Goal: Entertainment & Leisure: Browse casually

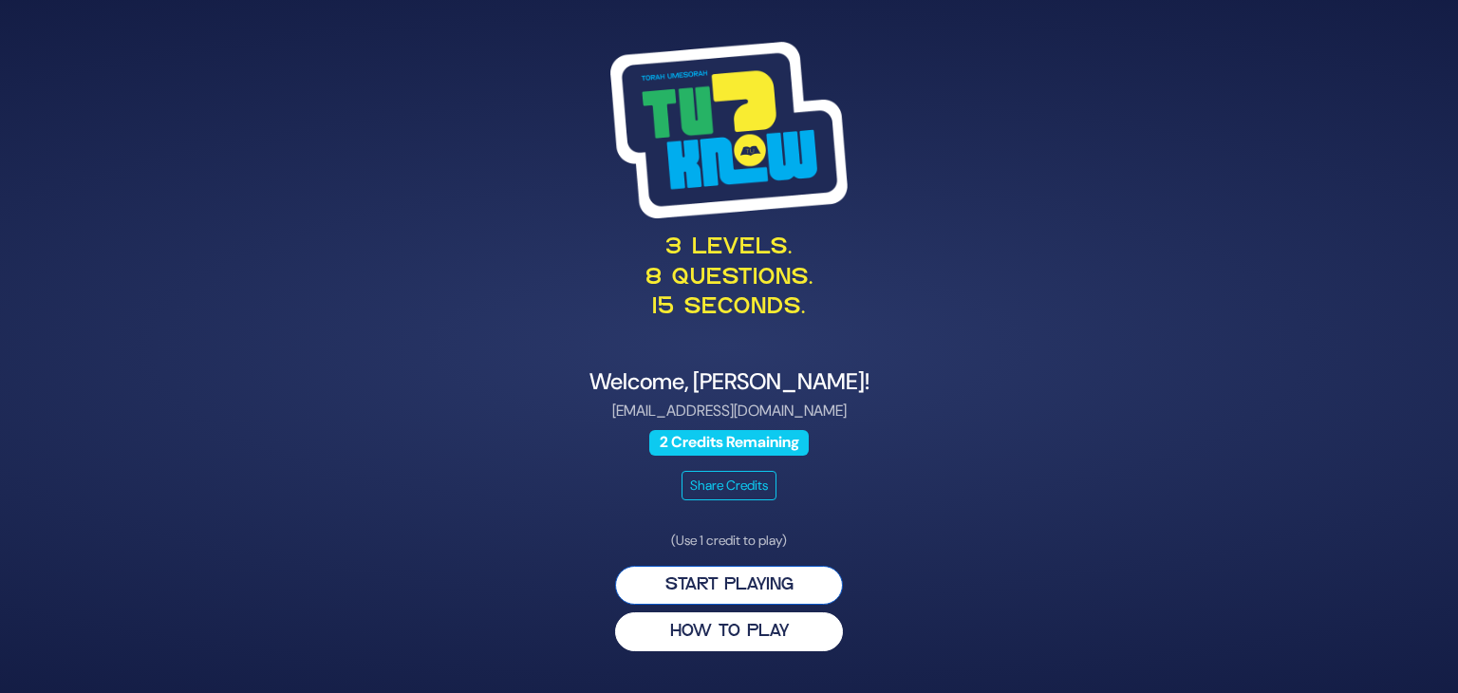
click at [764, 586] on button "Start Playing" at bounding box center [729, 585] width 228 height 39
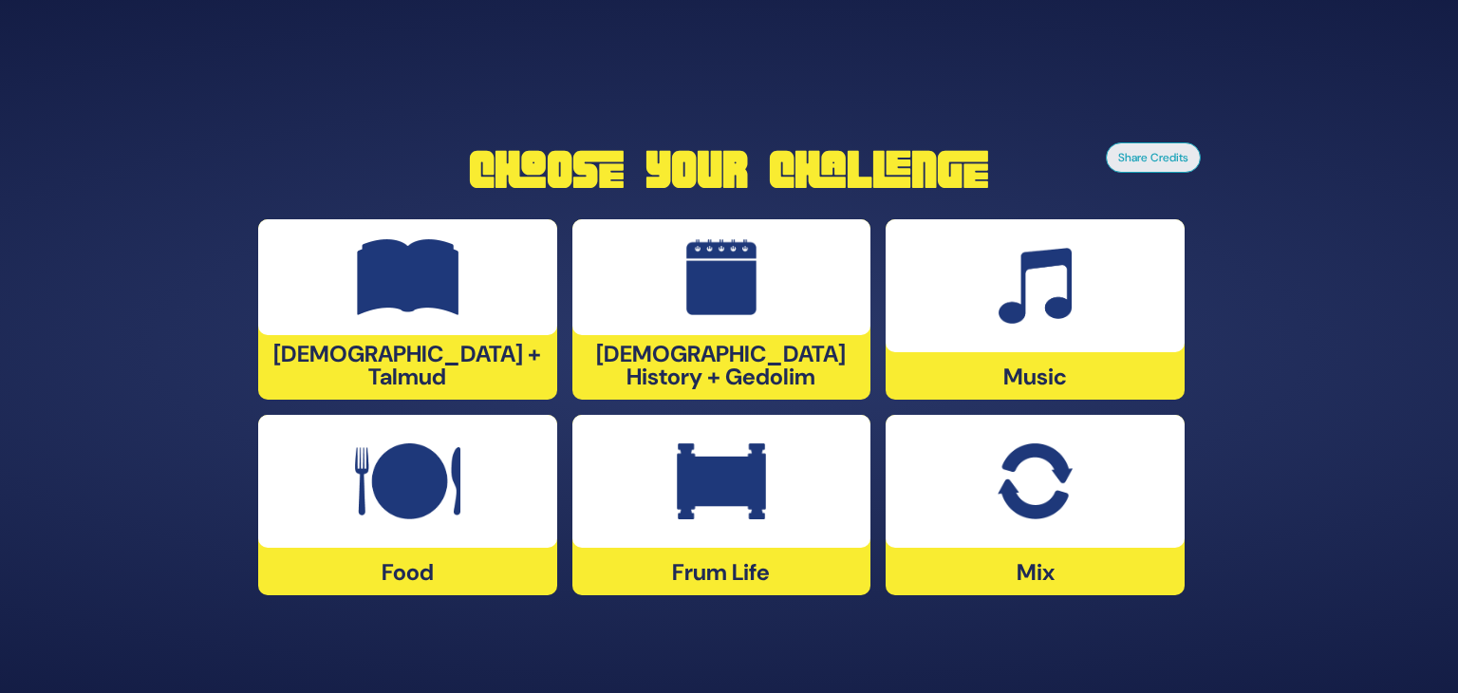
click at [380, 309] on div at bounding box center [407, 277] width 299 height 116
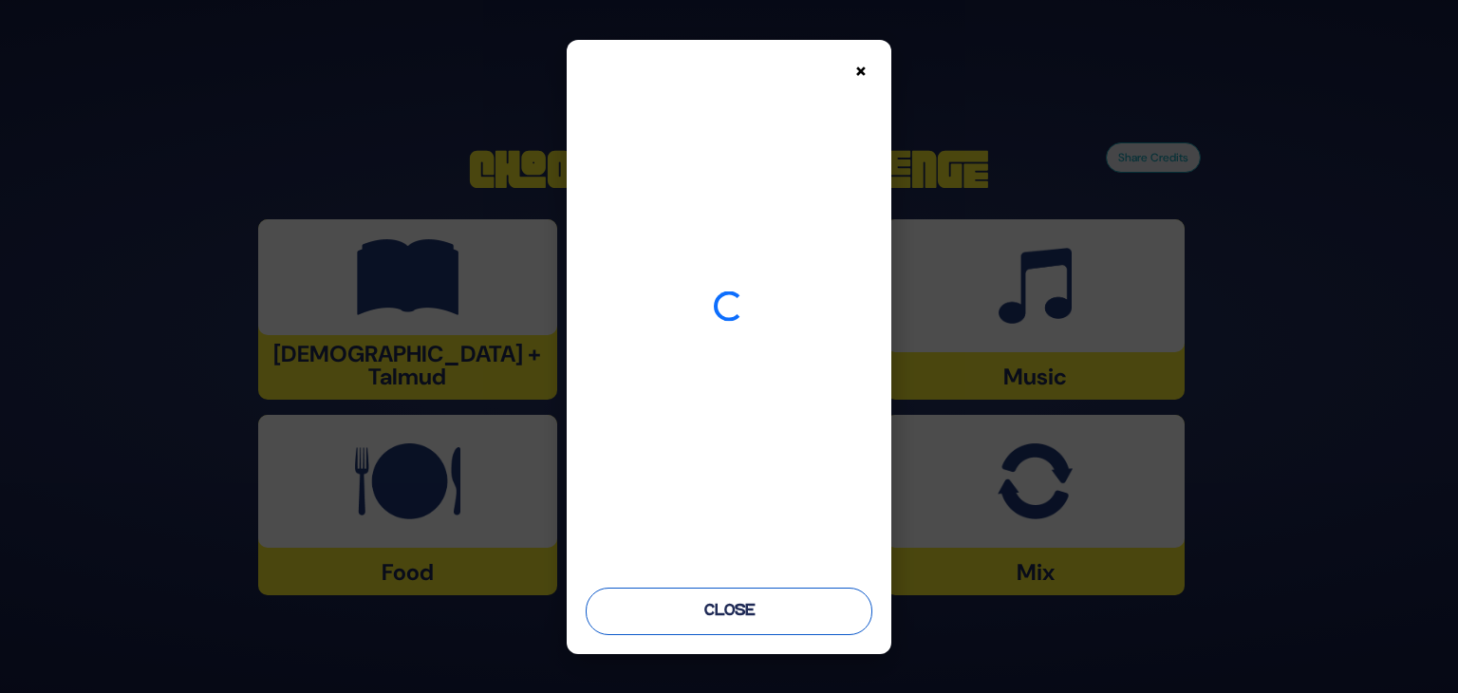
click at [727, 624] on button "Close" at bounding box center [729, 611] width 287 height 47
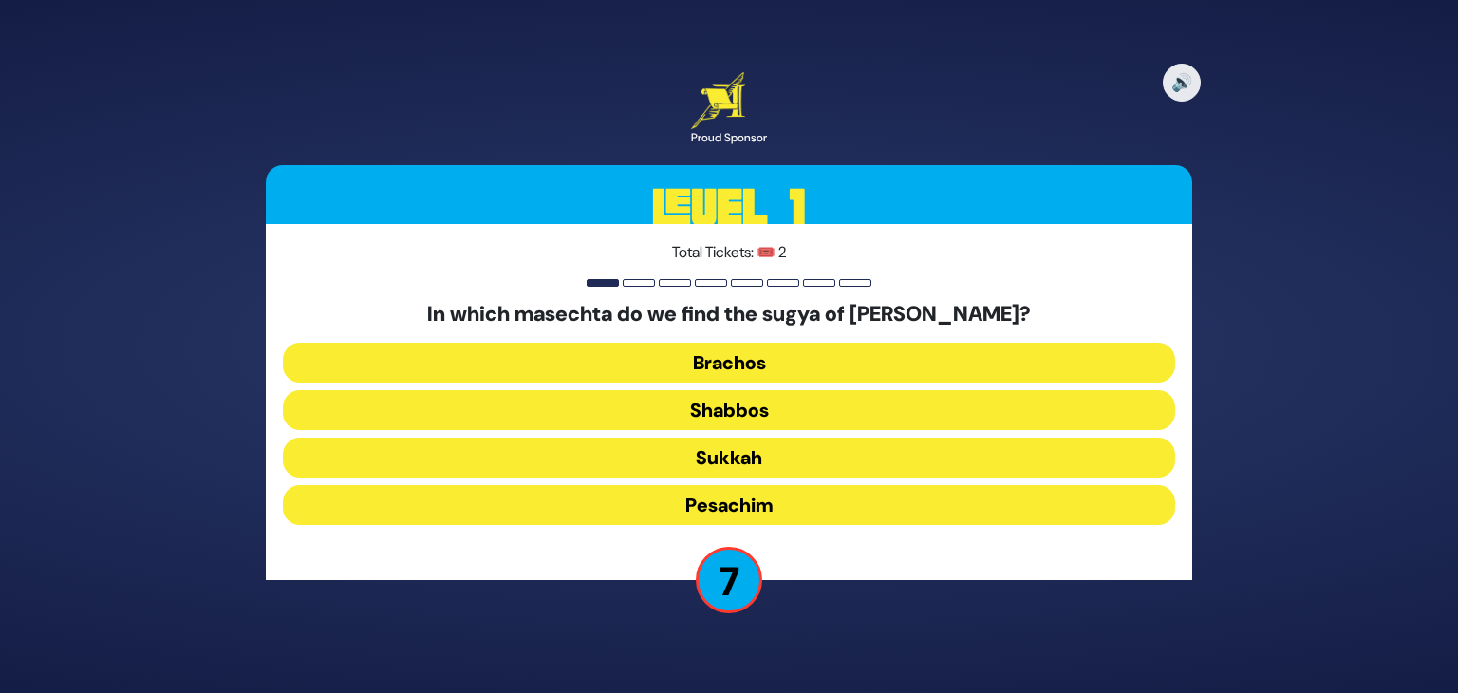
click at [781, 403] on button "Shabbos" at bounding box center [729, 410] width 892 height 40
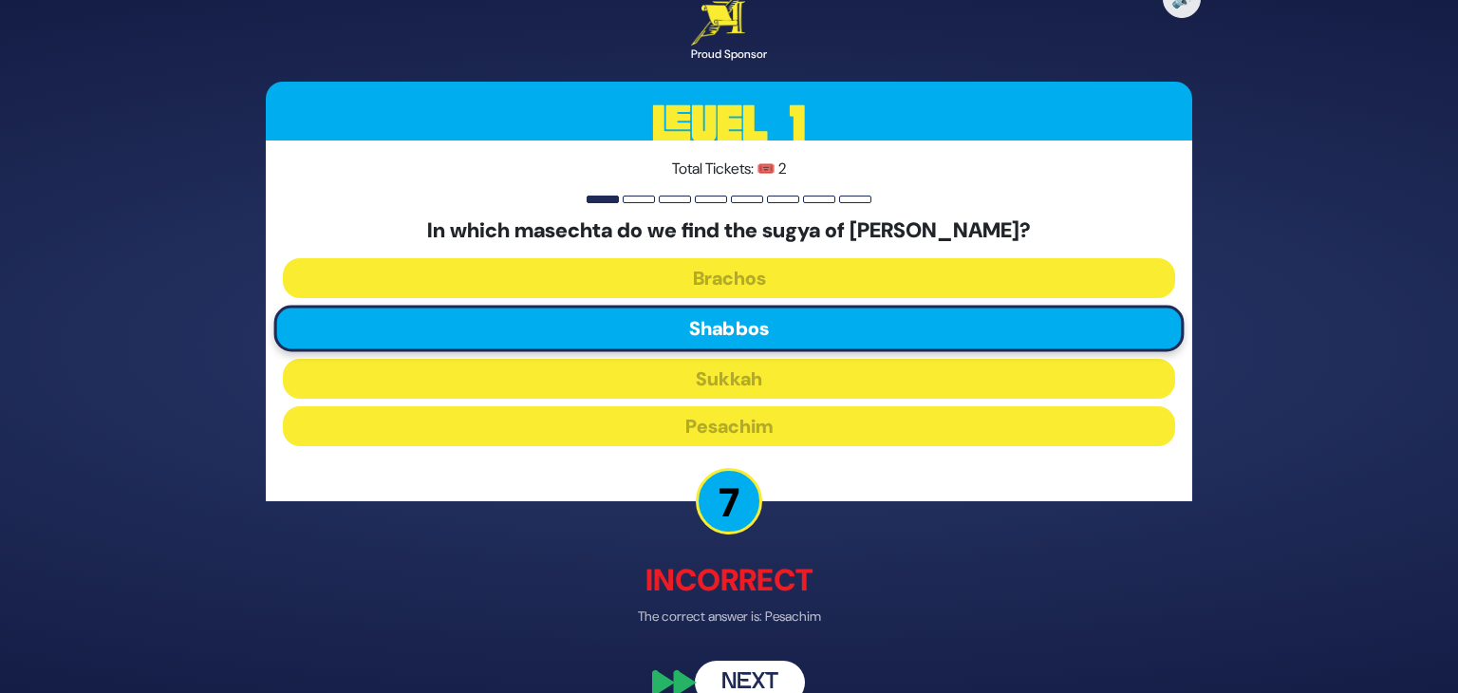
click at [743, 675] on button "Next" at bounding box center [750, 683] width 110 height 44
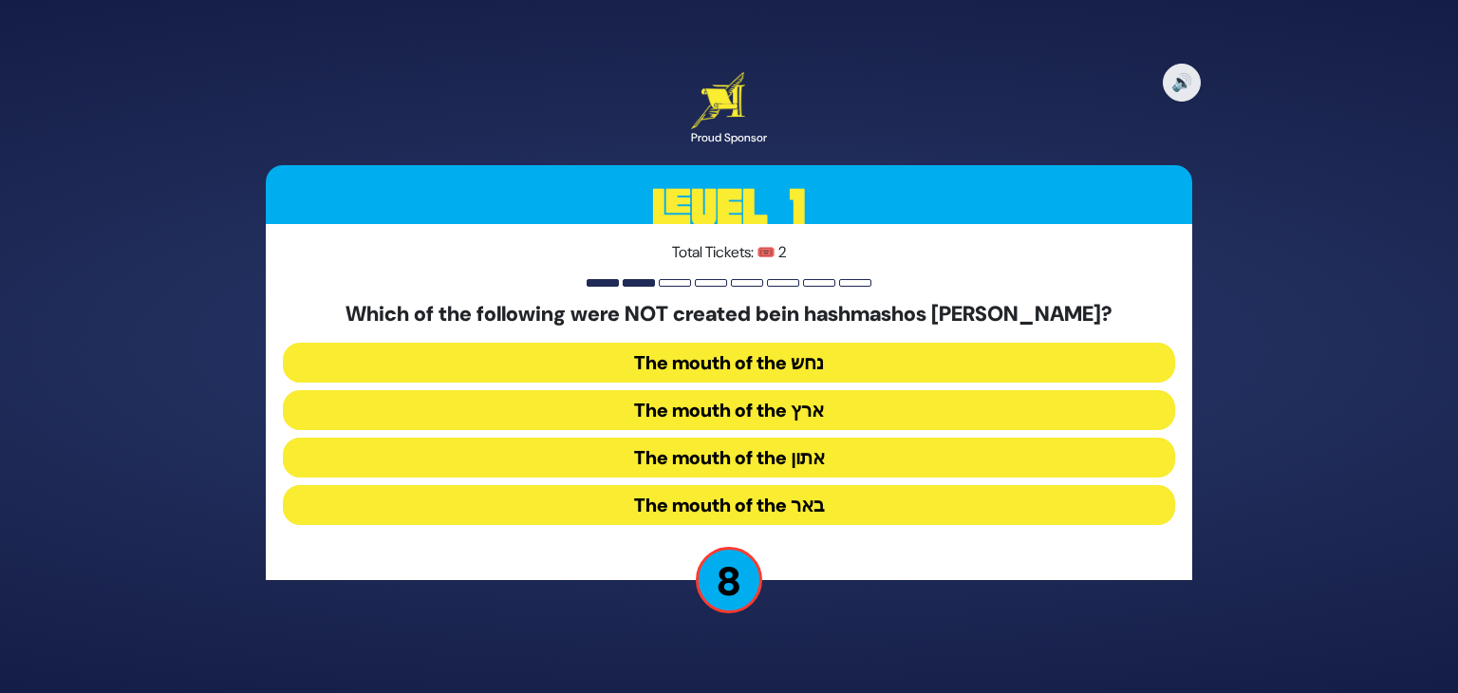
click at [835, 461] on button "The mouth of the אתון" at bounding box center [729, 458] width 892 height 40
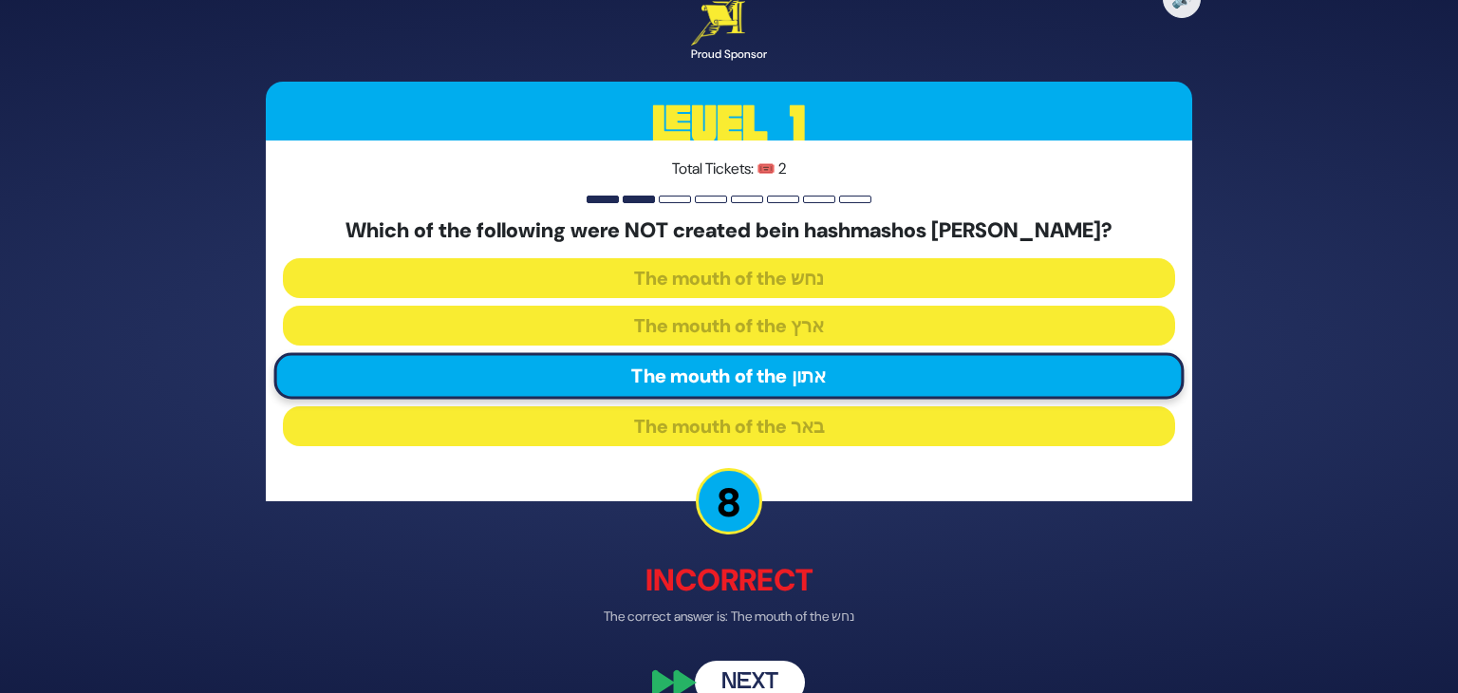
click at [744, 676] on button "Next" at bounding box center [750, 683] width 110 height 44
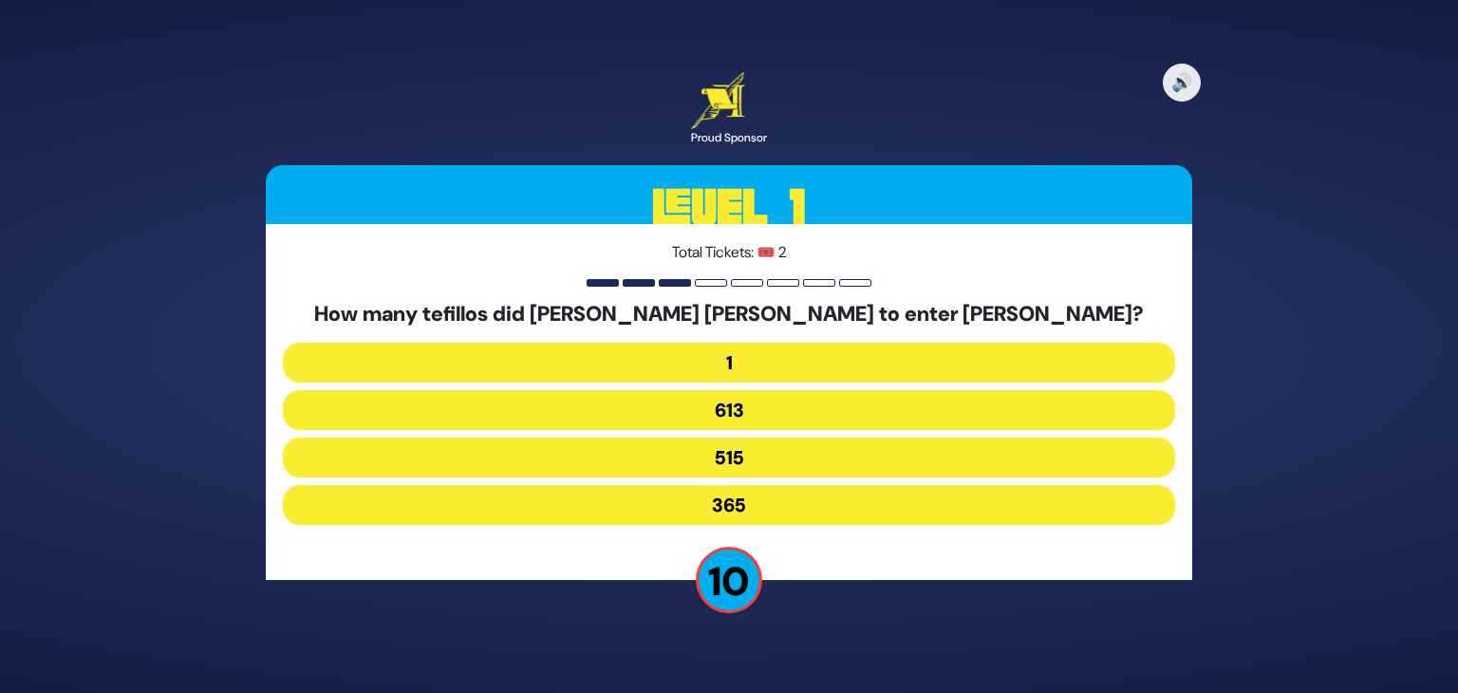
click at [768, 455] on button "515" at bounding box center [729, 458] width 892 height 40
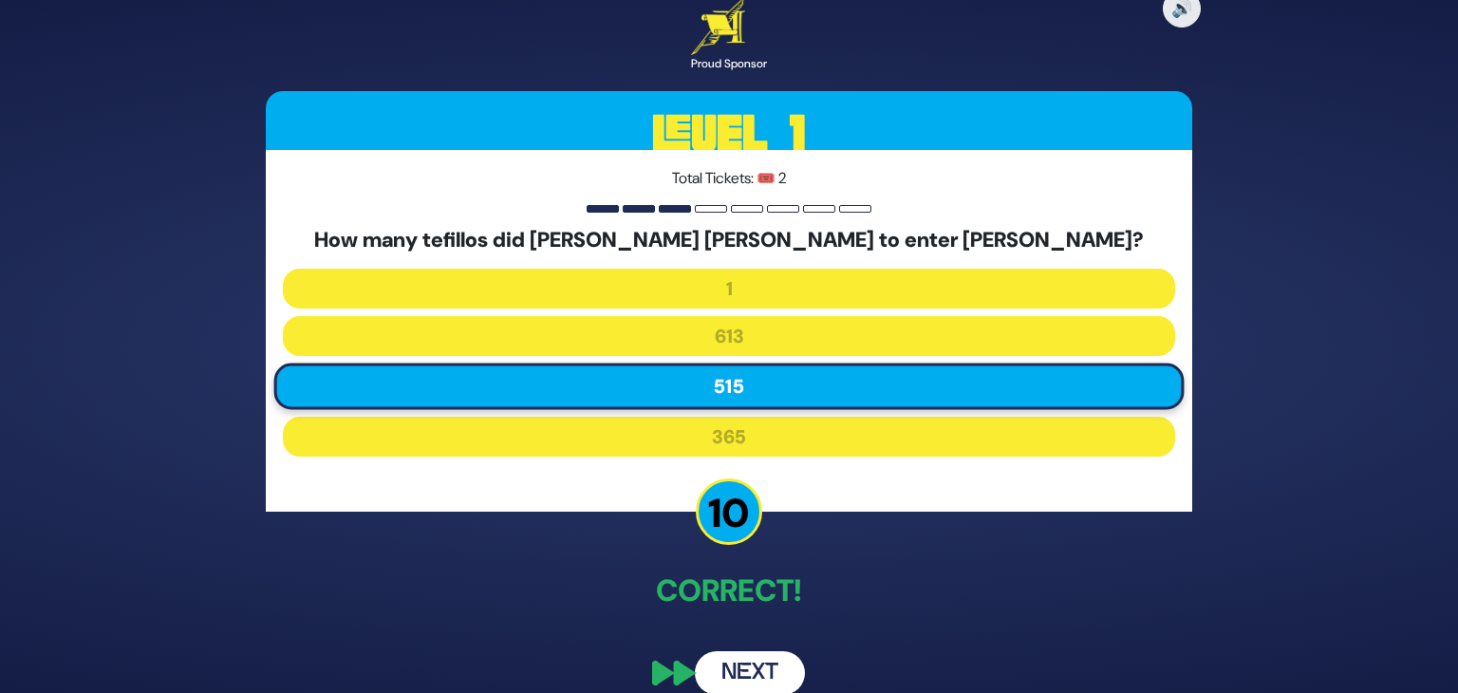
click at [736, 668] on button "Next" at bounding box center [750, 673] width 110 height 44
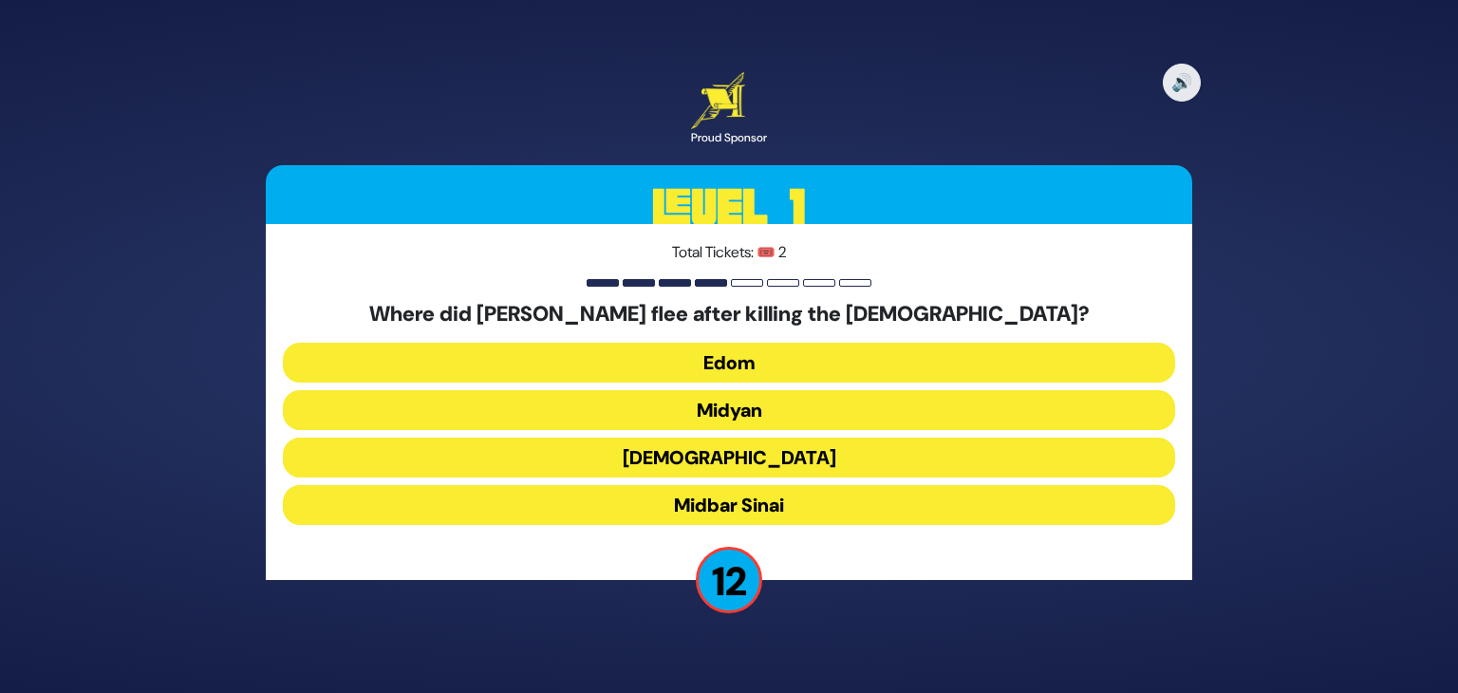
click at [808, 408] on button "Midyan" at bounding box center [729, 410] width 892 height 40
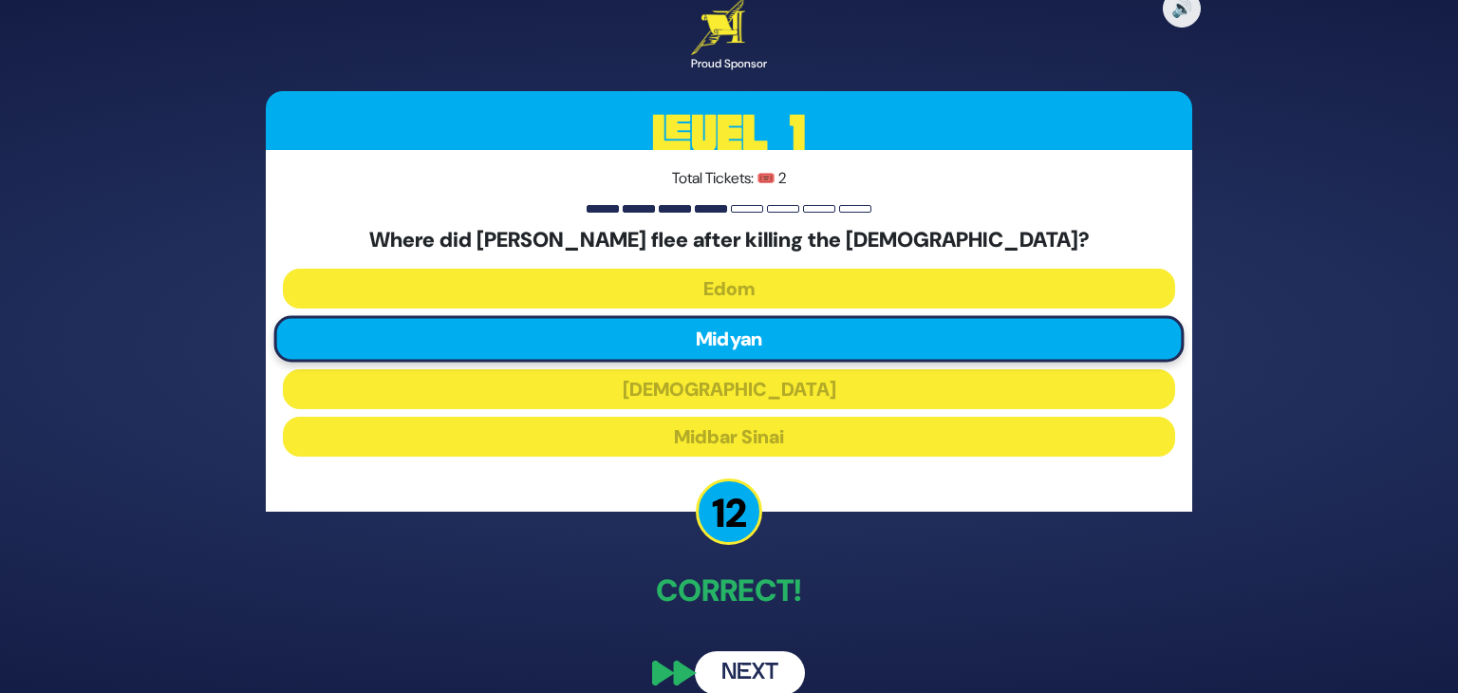
click at [747, 667] on button "Next" at bounding box center [750, 673] width 110 height 44
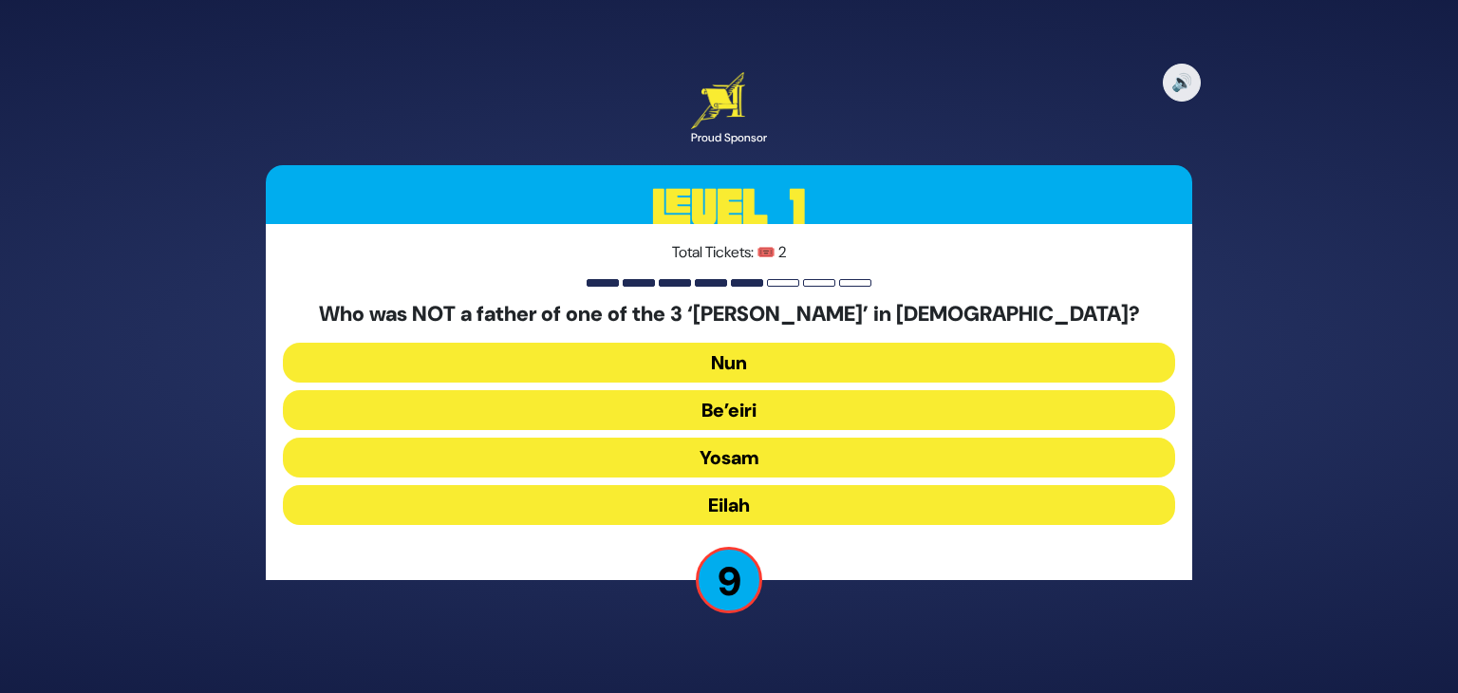
click at [752, 515] on button "Eilah" at bounding box center [729, 505] width 892 height 40
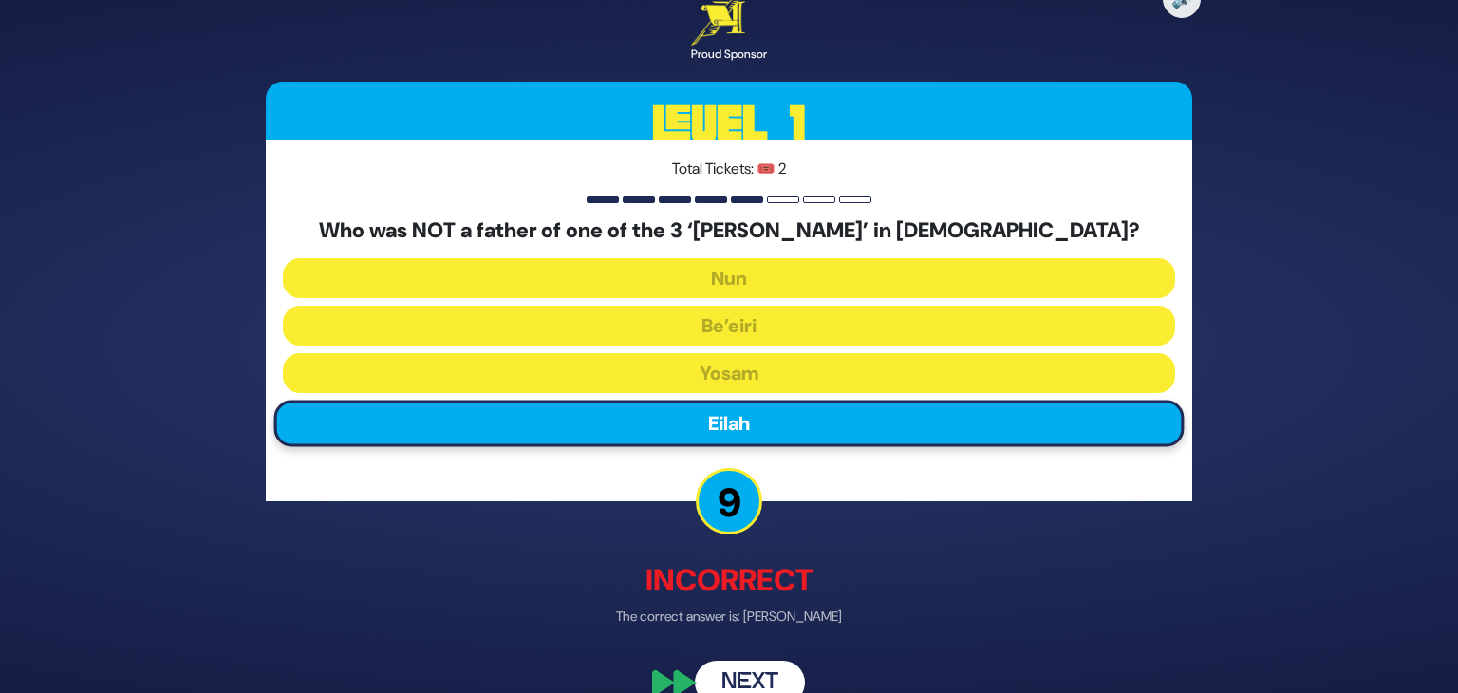
click at [746, 677] on button "Next" at bounding box center [750, 683] width 110 height 44
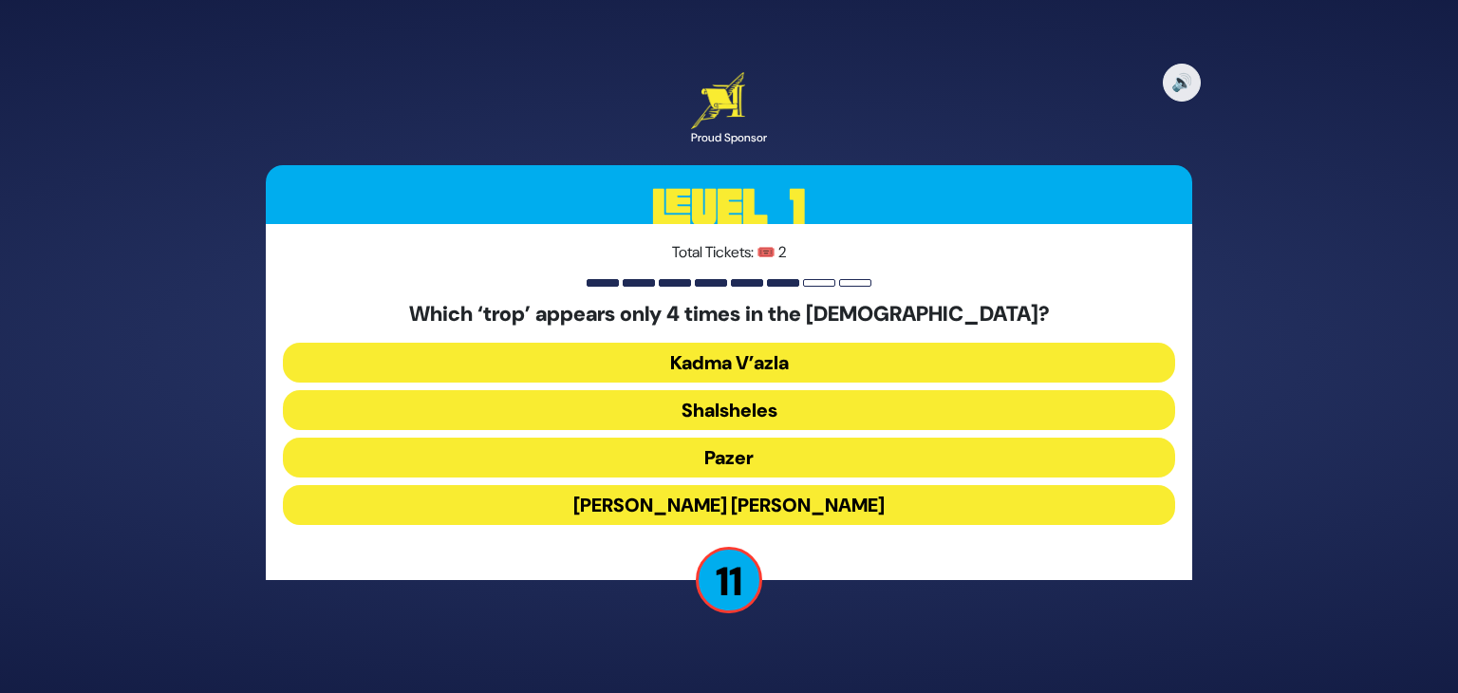
click at [784, 454] on button "Pazer" at bounding box center [729, 458] width 892 height 40
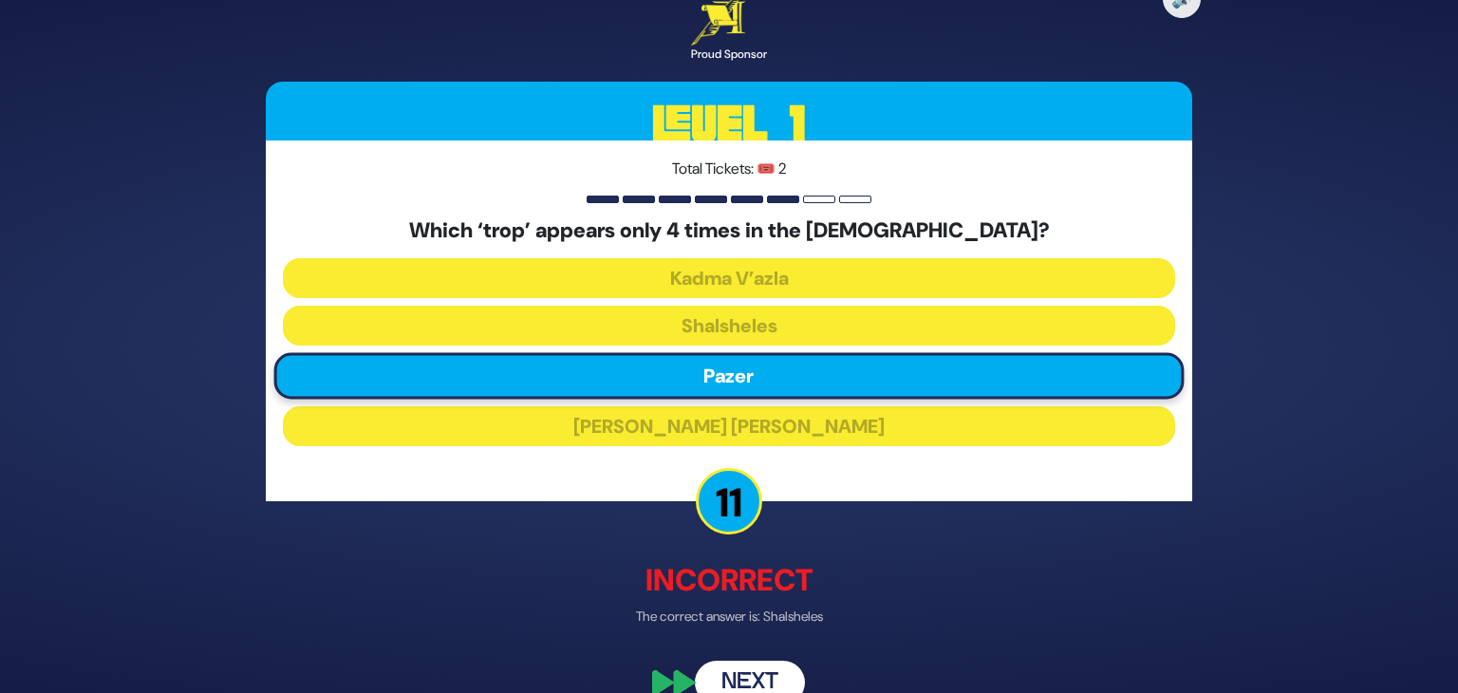
click at [759, 675] on button "Next" at bounding box center [750, 683] width 110 height 44
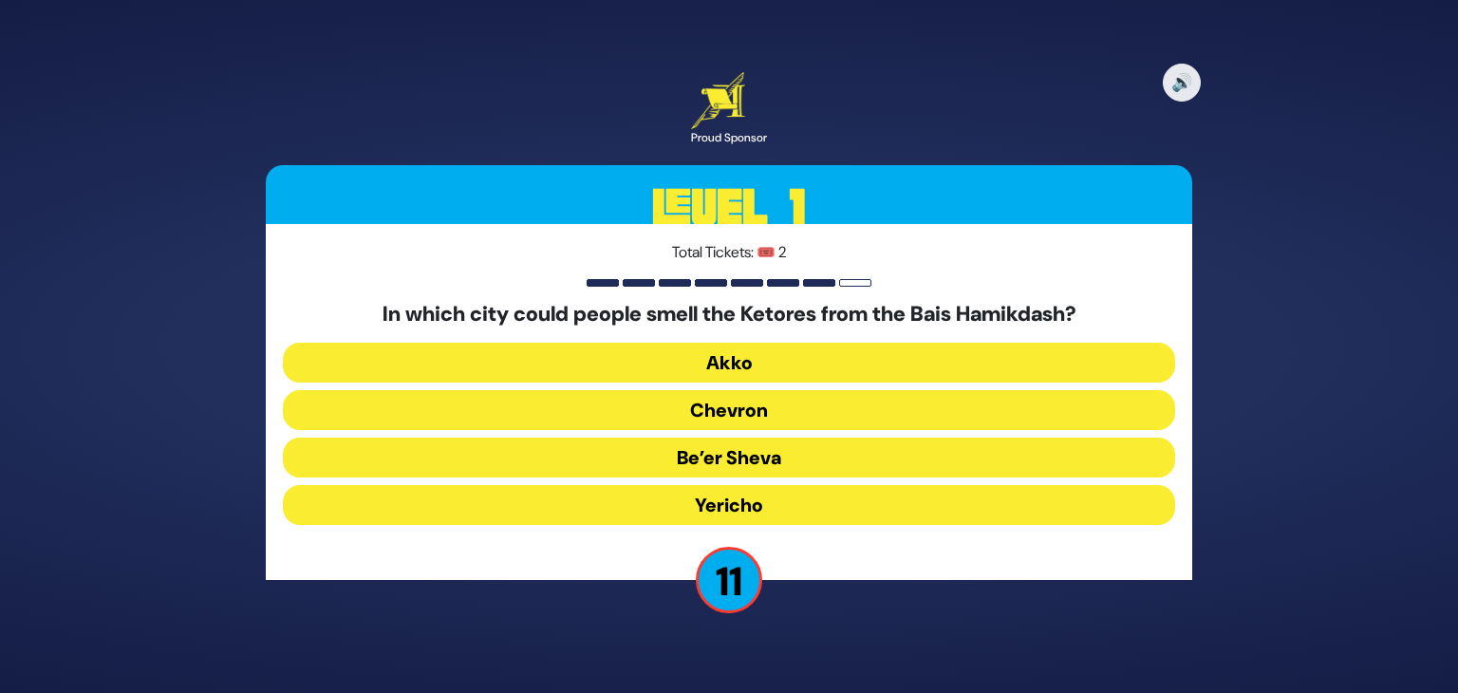
click at [818, 501] on button "Yericho" at bounding box center [729, 505] width 892 height 40
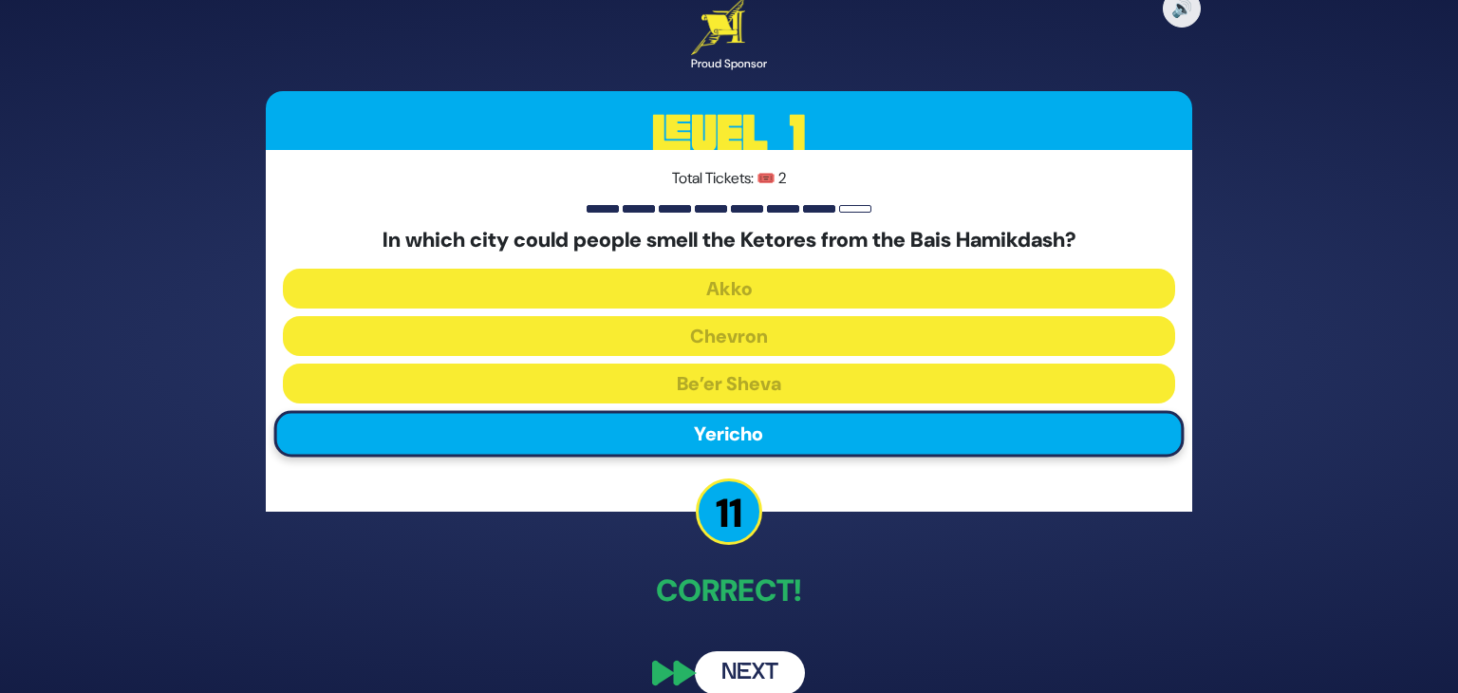
click at [760, 667] on button "Next" at bounding box center [750, 673] width 110 height 44
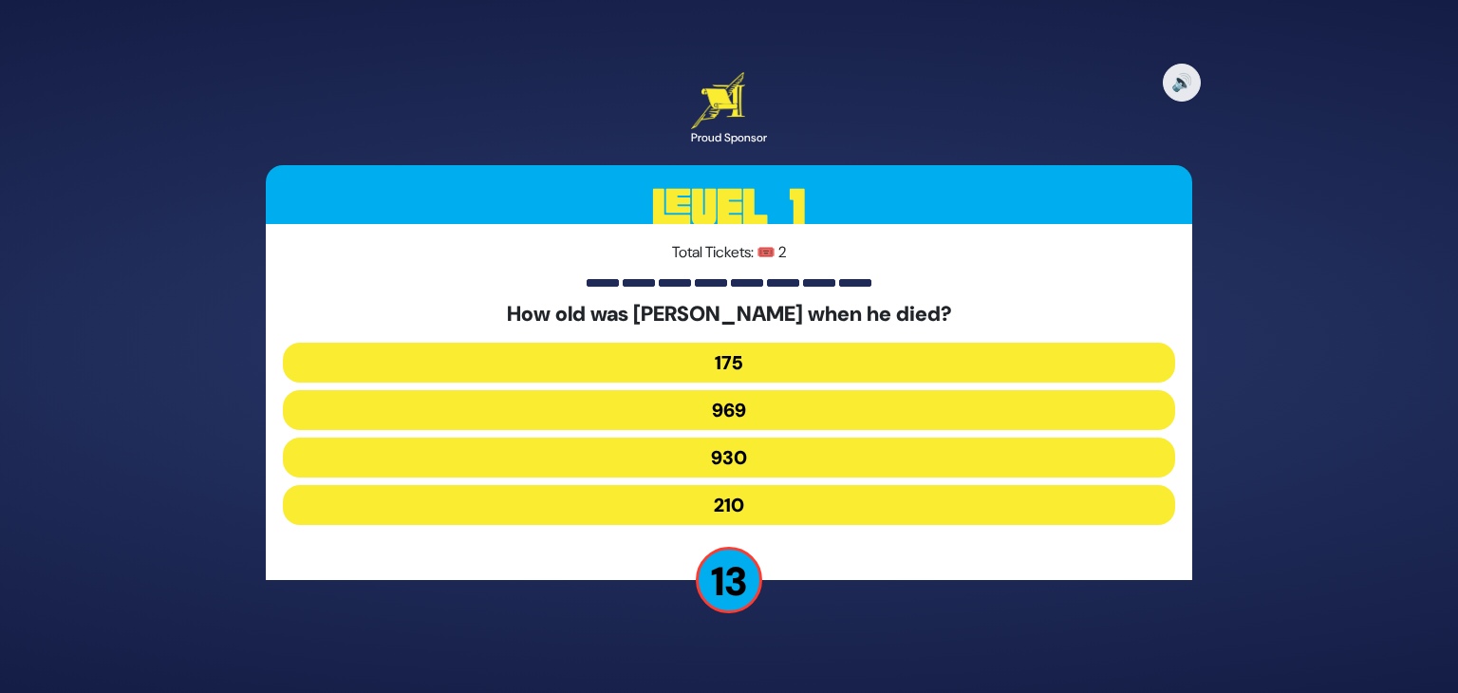
click at [797, 459] on button "930" at bounding box center [729, 458] width 892 height 40
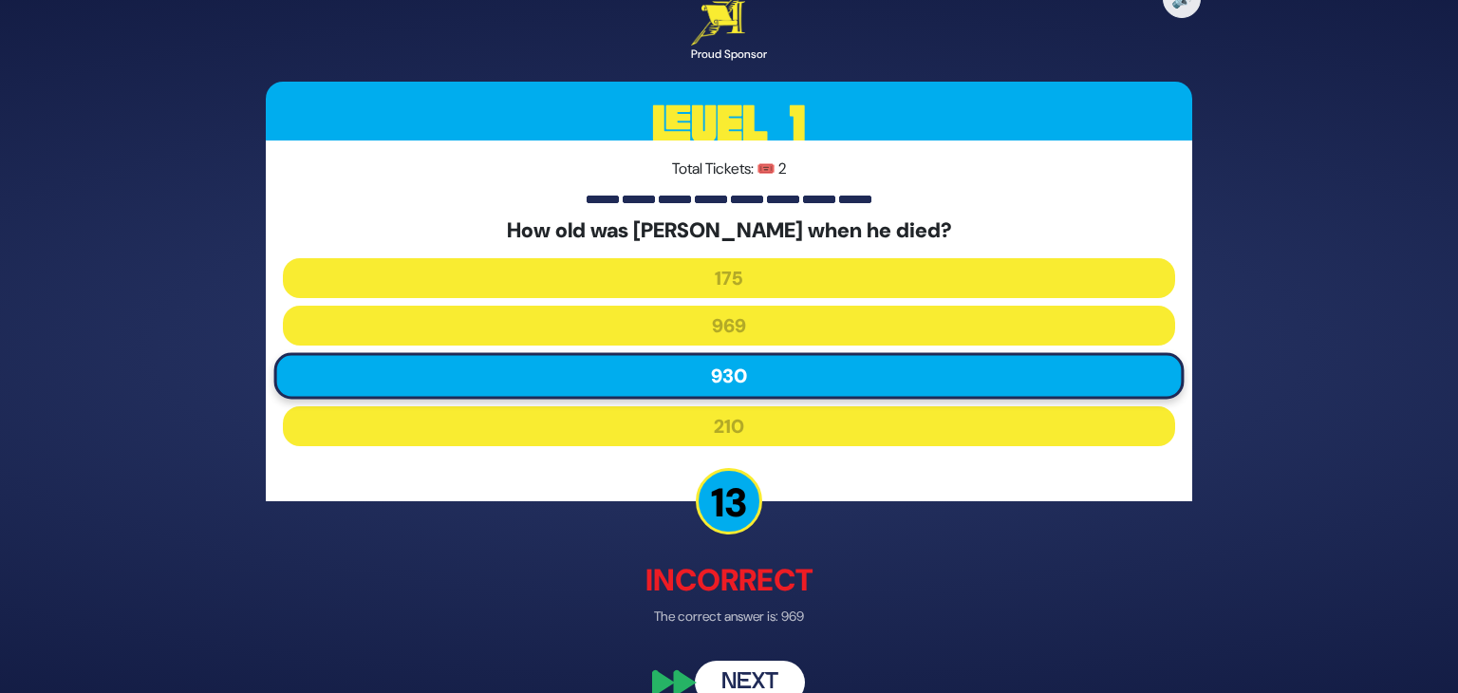
click at [753, 677] on button "Next" at bounding box center [750, 683] width 110 height 44
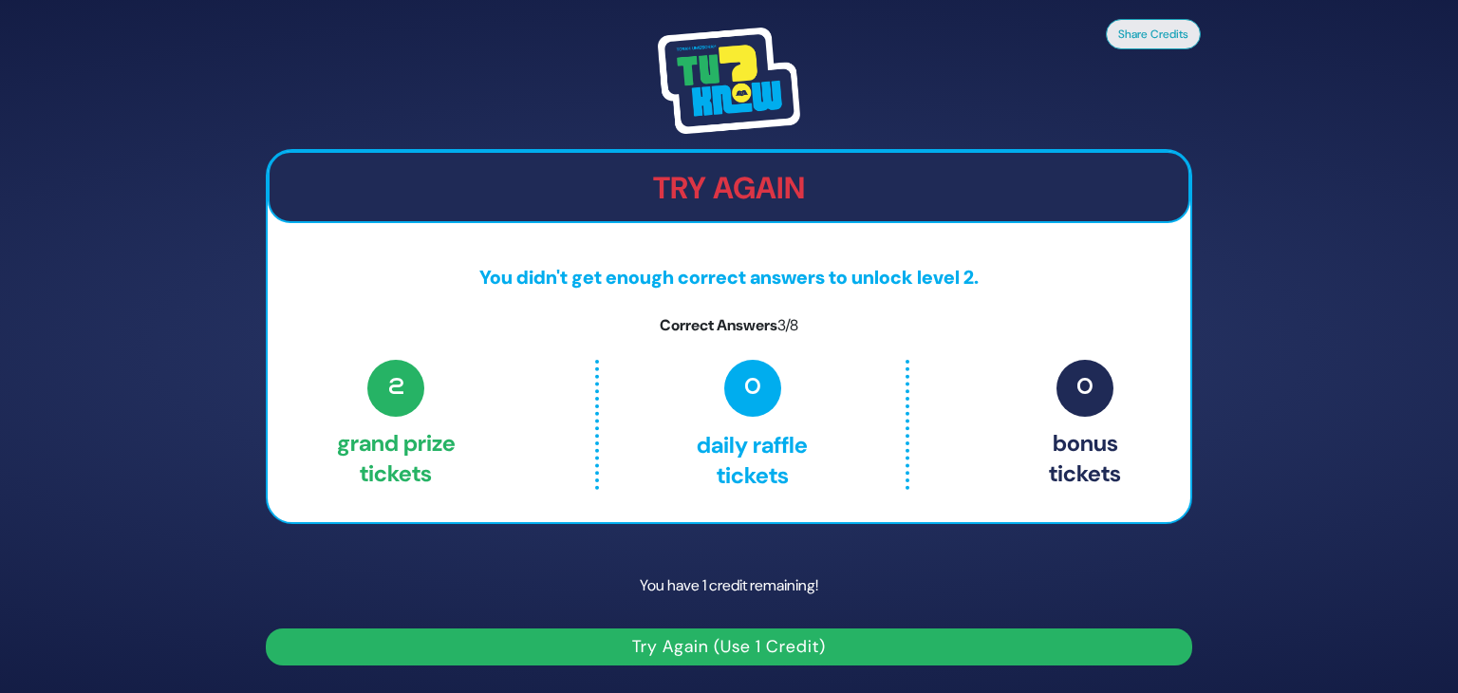
click at [722, 75] on img at bounding box center [729, 81] width 142 height 106
click at [730, 107] on img at bounding box center [729, 81] width 142 height 106
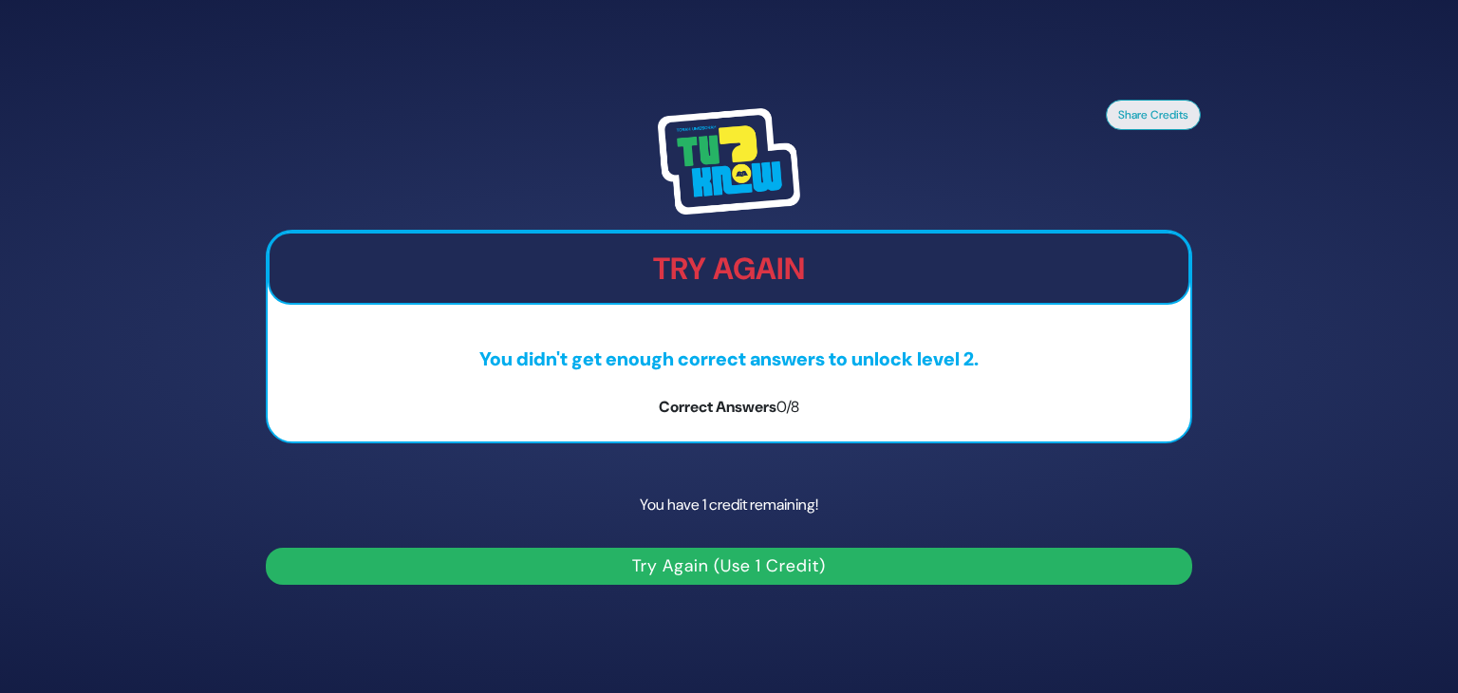
click at [756, 575] on button "Try Again (Use 1 Credit)" at bounding box center [729, 566] width 927 height 37
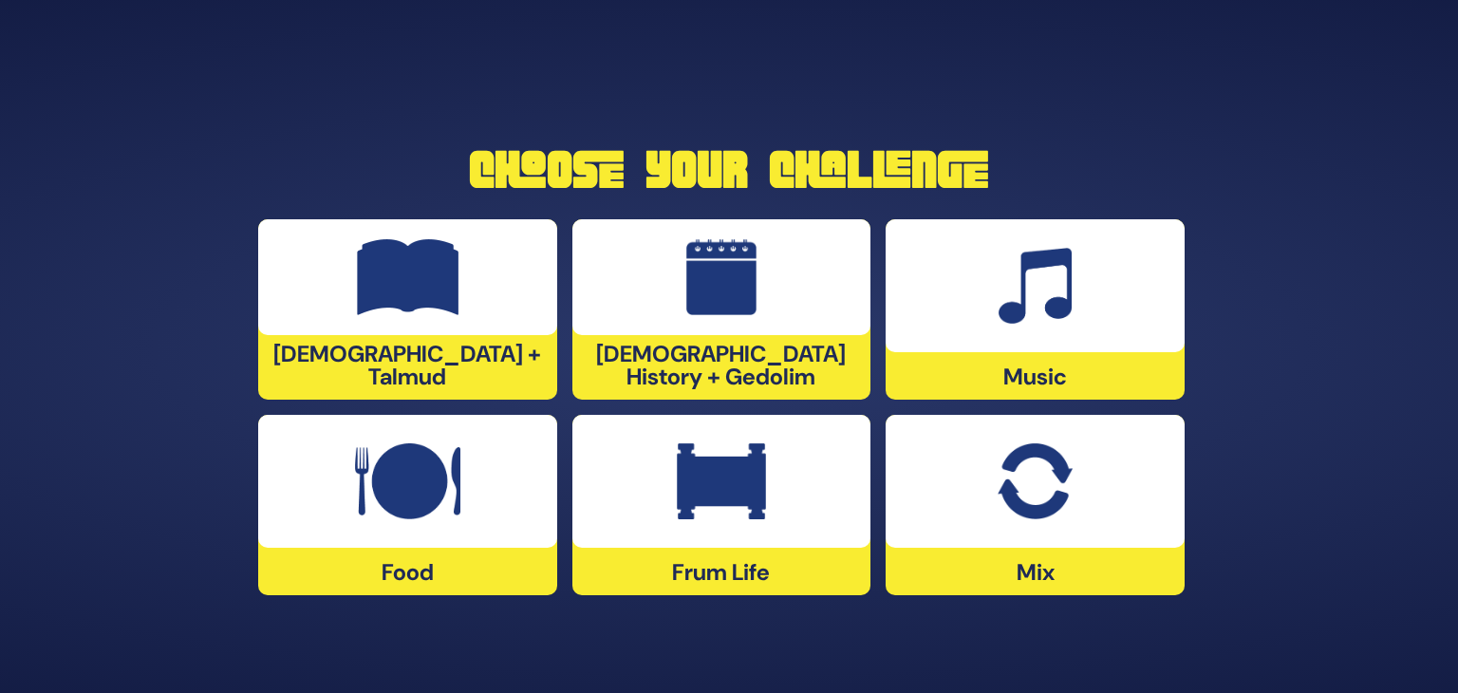
click at [710, 479] on img at bounding box center [721, 481] width 89 height 76
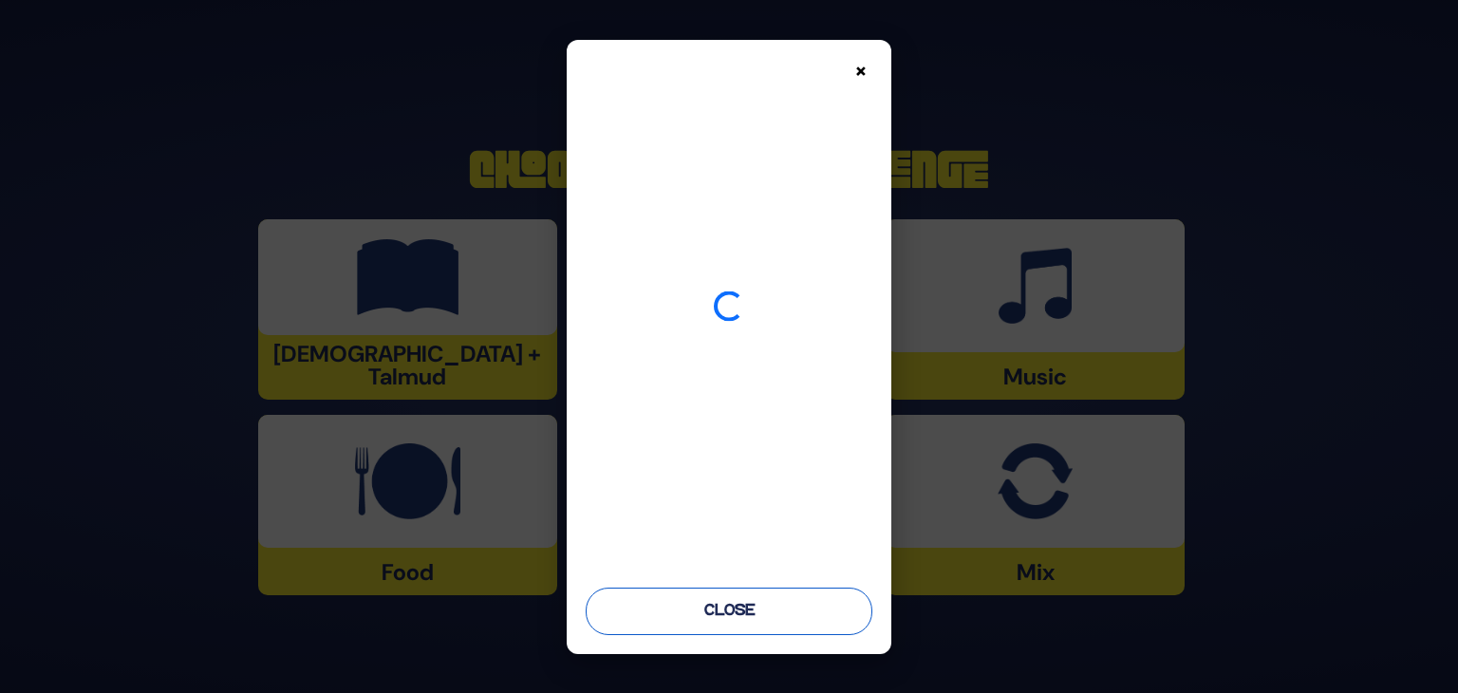
click at [734, 613] on button "Close" at bounding box center [729, 611] width 287 height 47
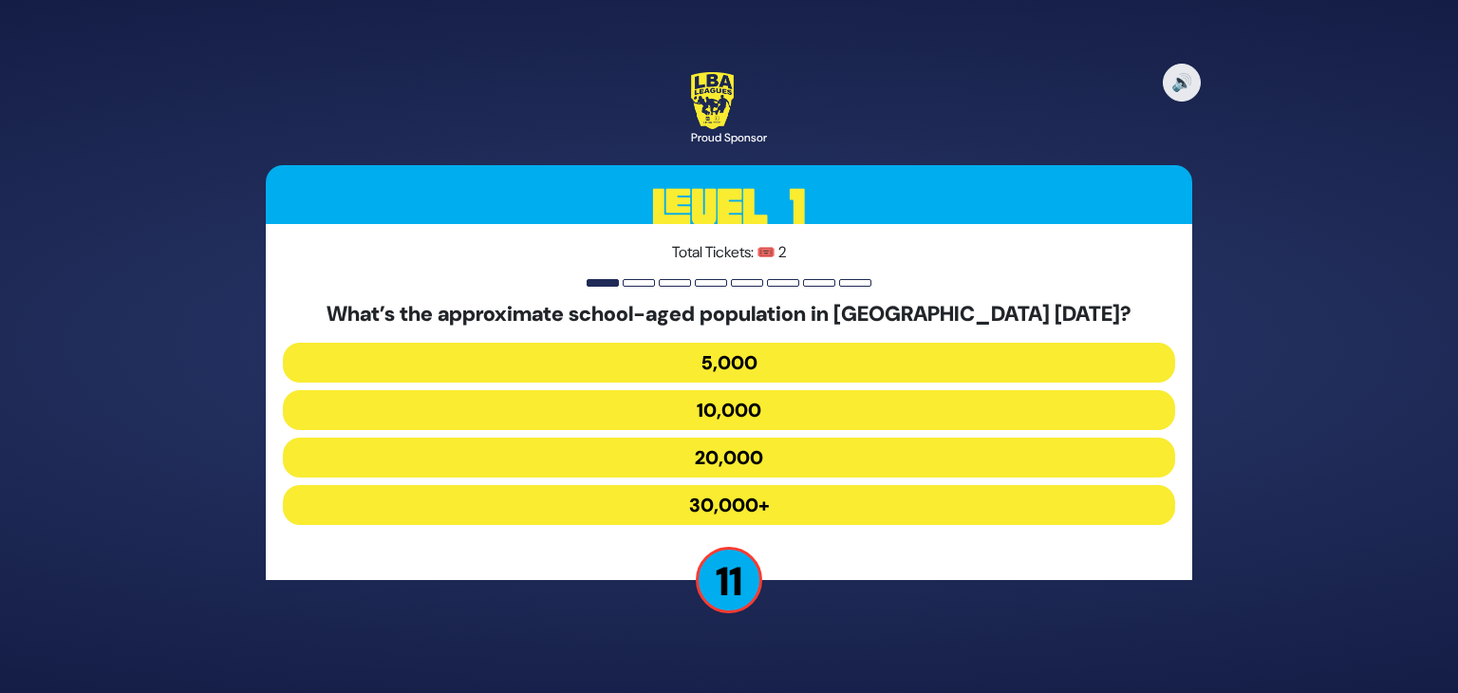
click at [739, 506] on button "30,000+" at bounding box center [729, 505] width 892 height 40
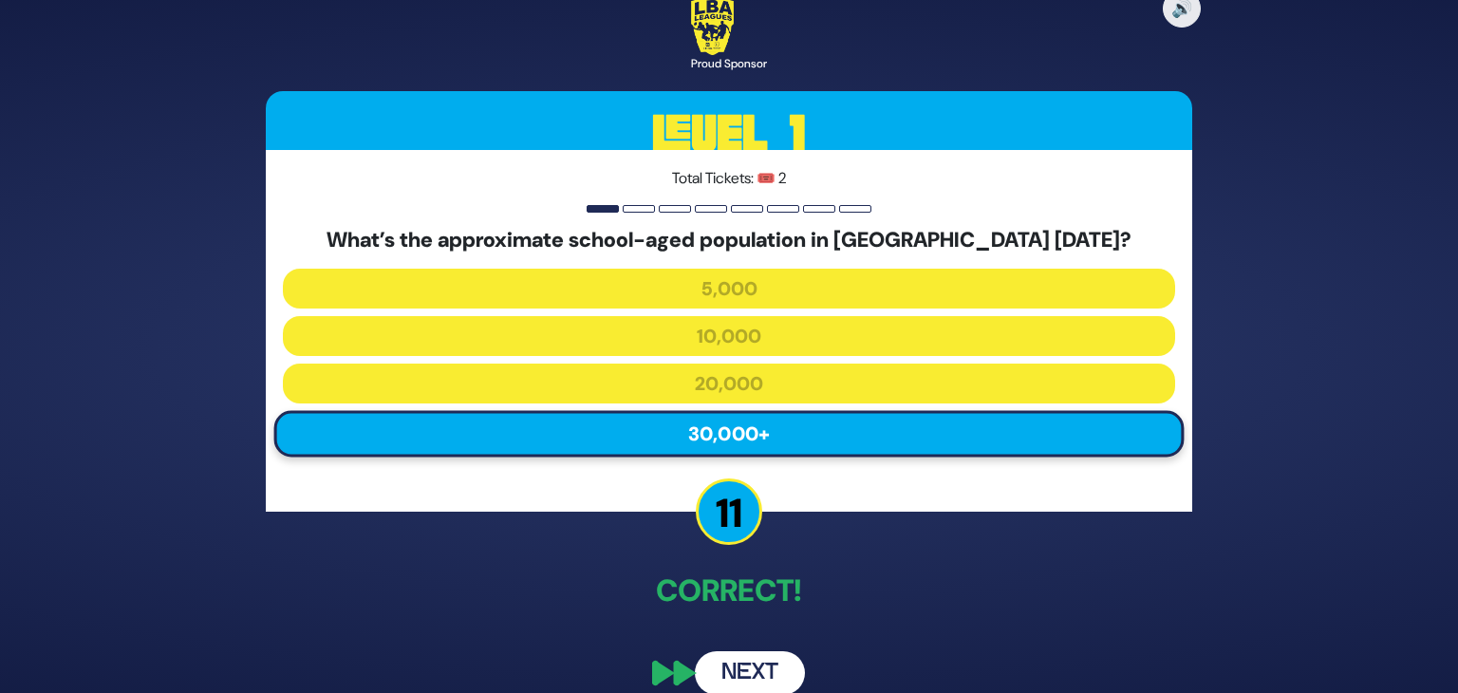
click at [763, 663] on button "Next" at bounding box center [750, 673] width 110 height 44
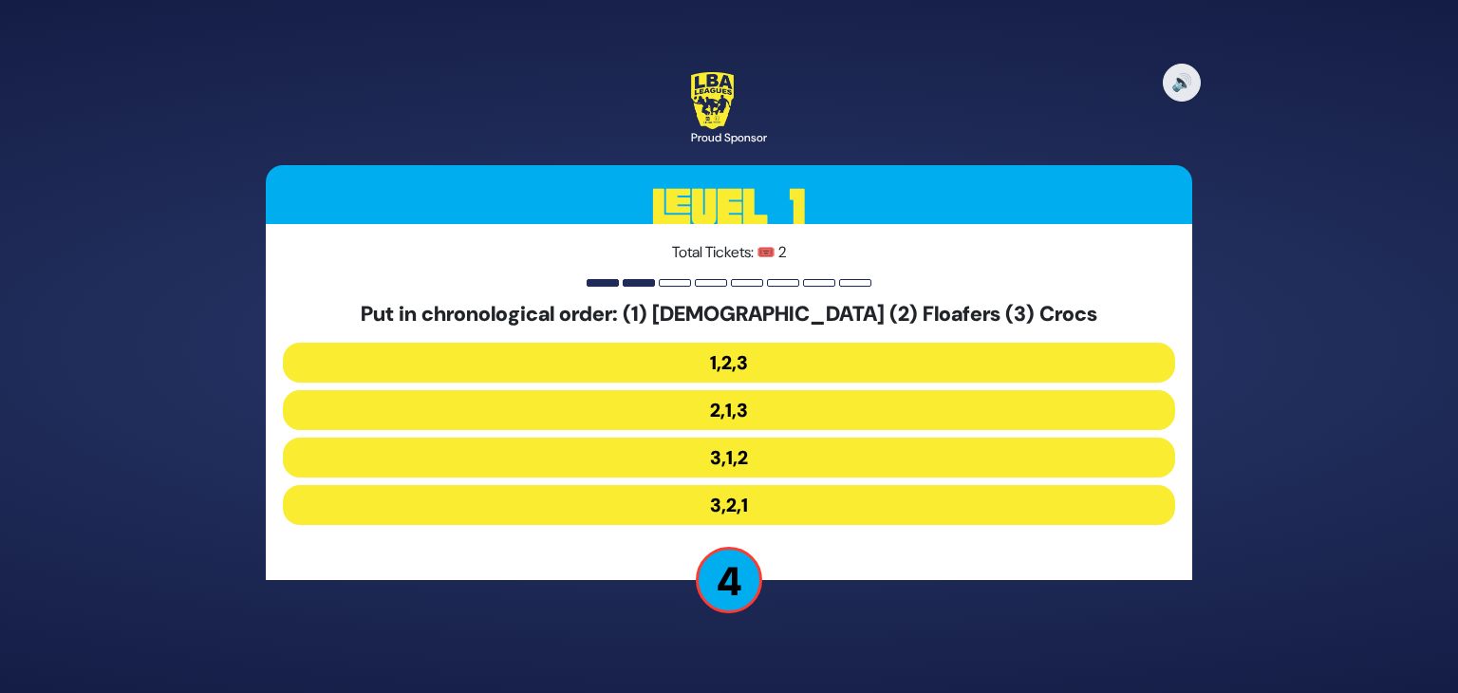
click at [746, 511] on button "3,2,1" at bounding box center [729, 505] width 892 height 40
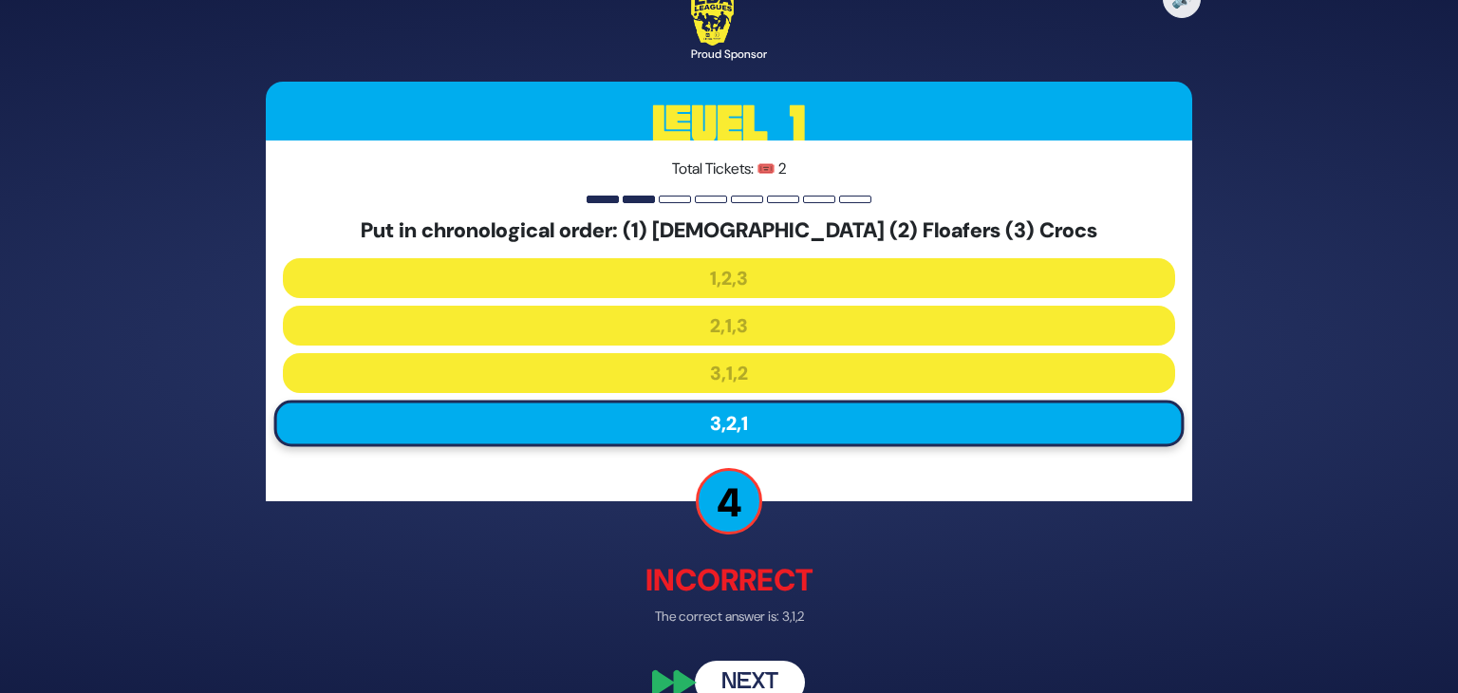
click at [775, 679] on button "Next" at bounding box center [750, 683] width 110 height 44
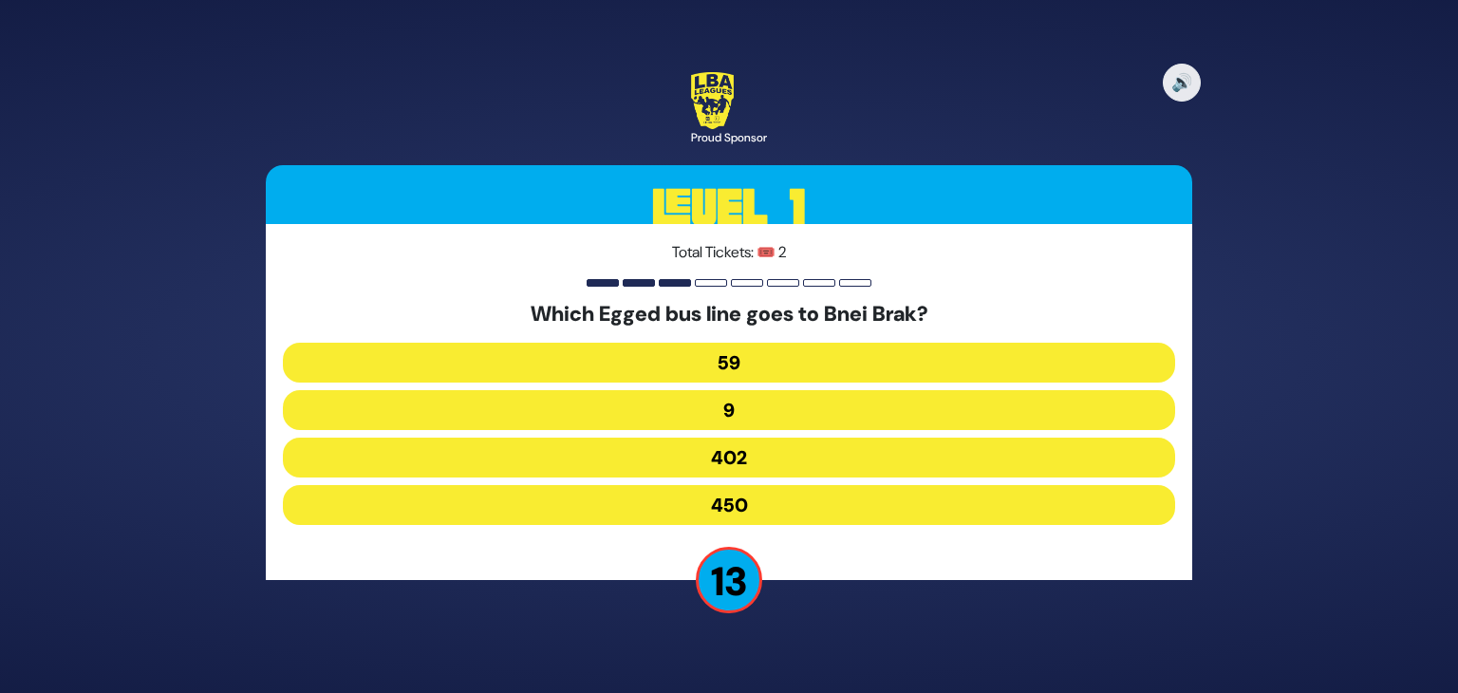
click at [781, 366] on button "59" at bounding box center [729, 363] width 892 height 40
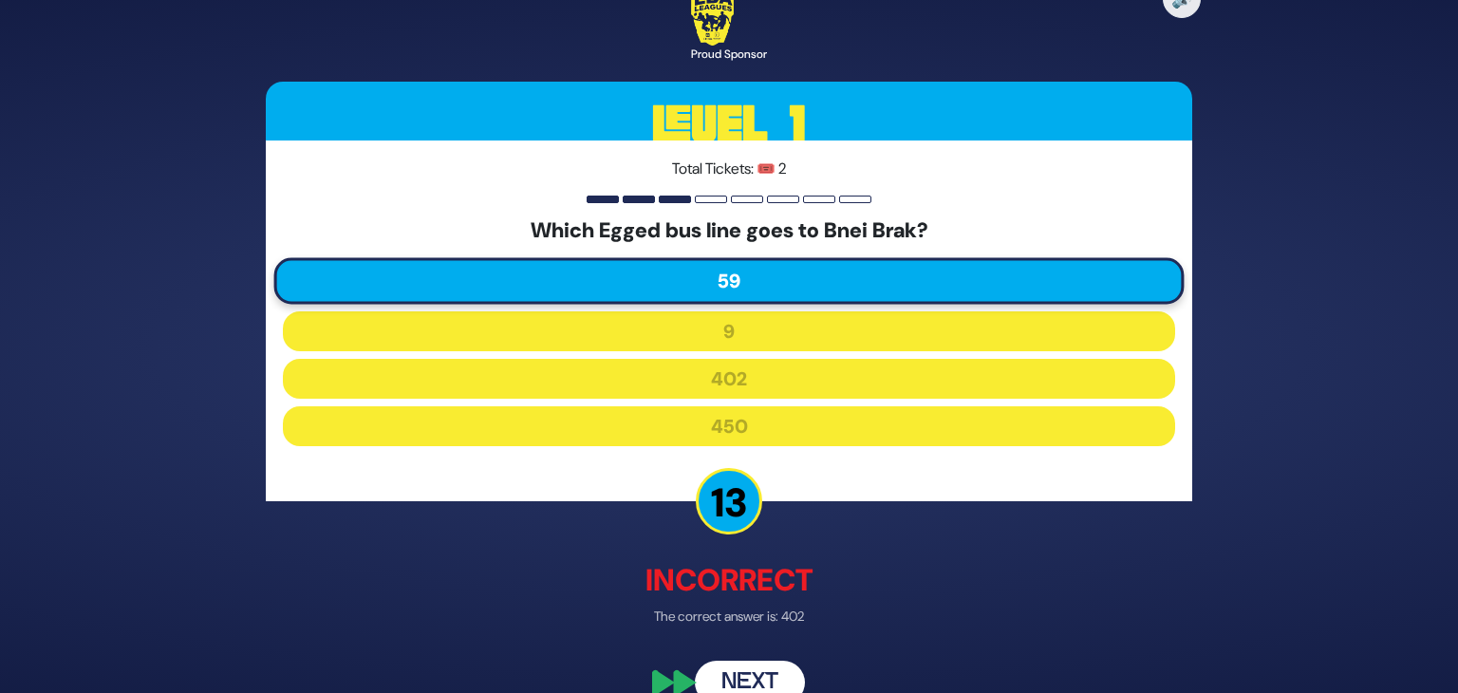
click at [732, 671] on button "Next" at bounding box center [750, 683] width 110 height 44
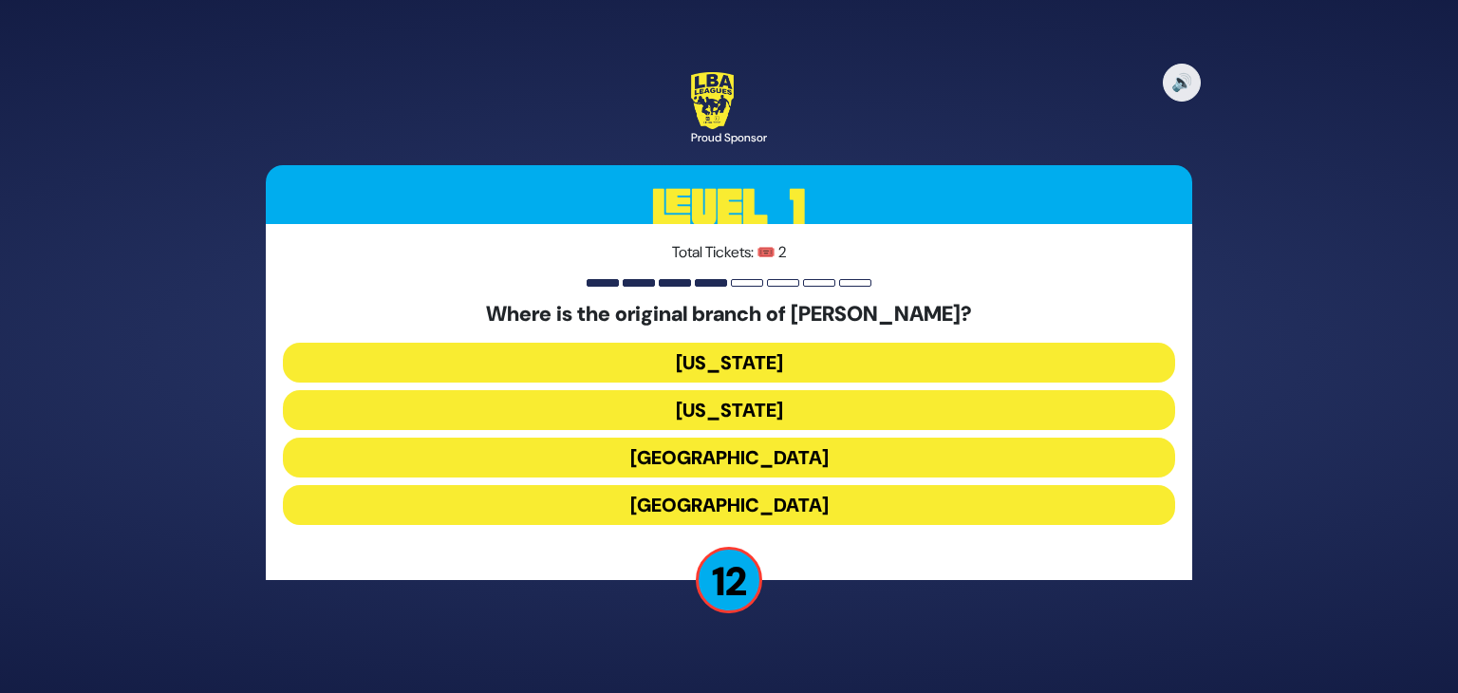
click at [798, 465] on button "[GEOGRAPHIC_DATA]" at bounding box center [729, 458] width 892 height 40
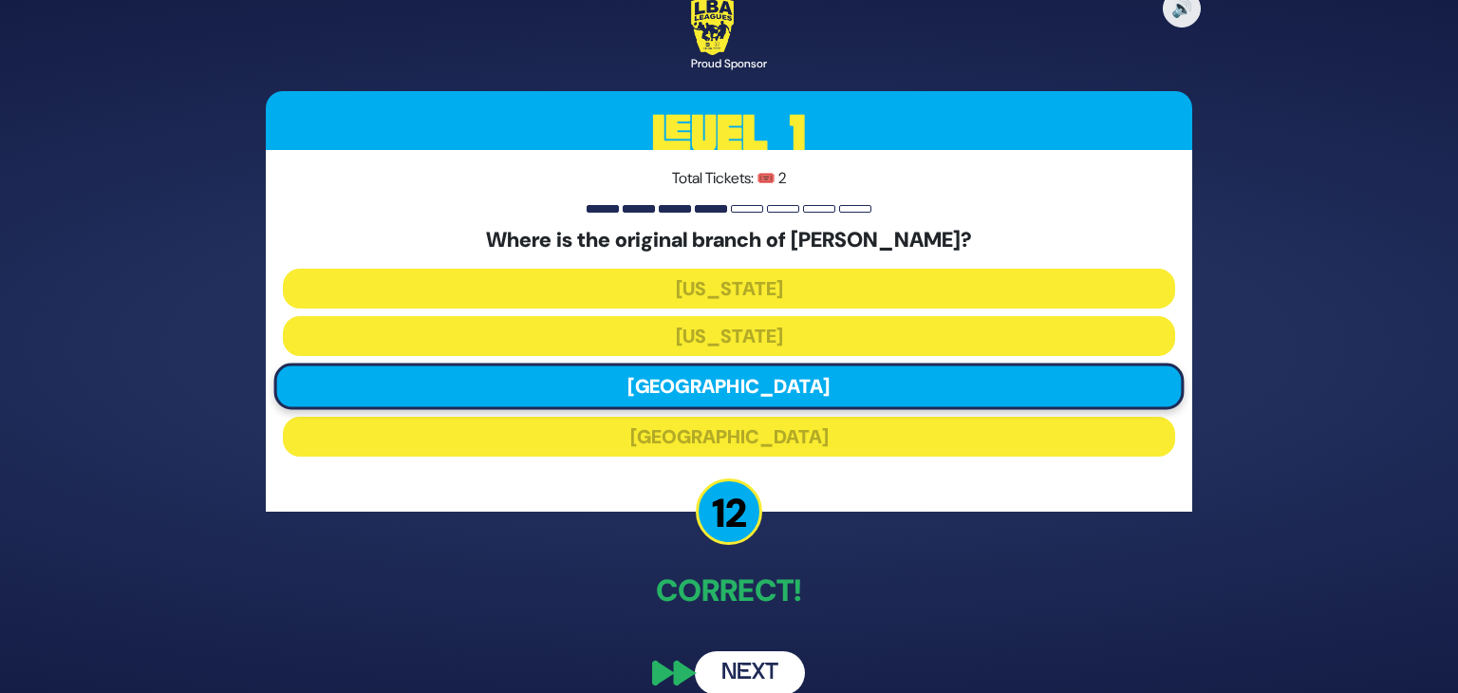
click at [758, 665] on button "Next" at bounding box center [750, 673] width 110 height 44
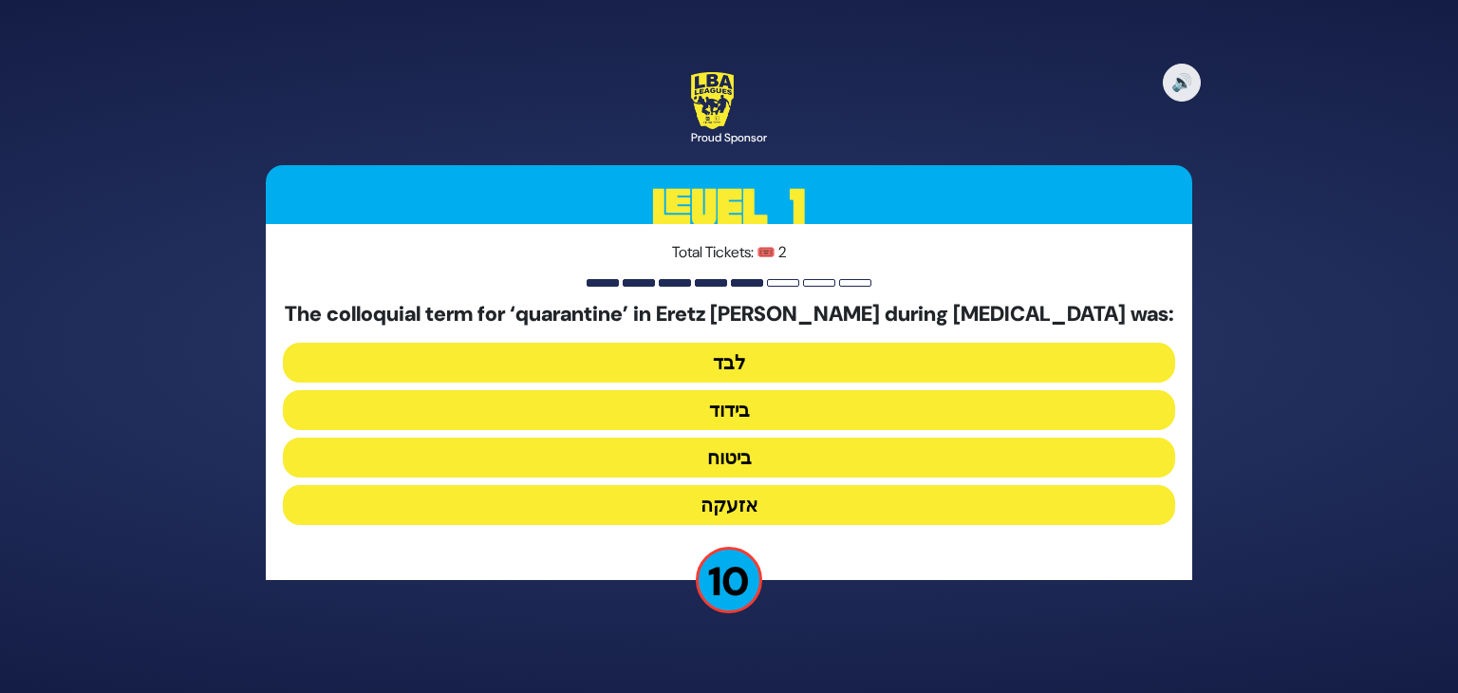
click at [742, 459] on button "ביטוח" at bounding box center [729, 458] width 892 height 40
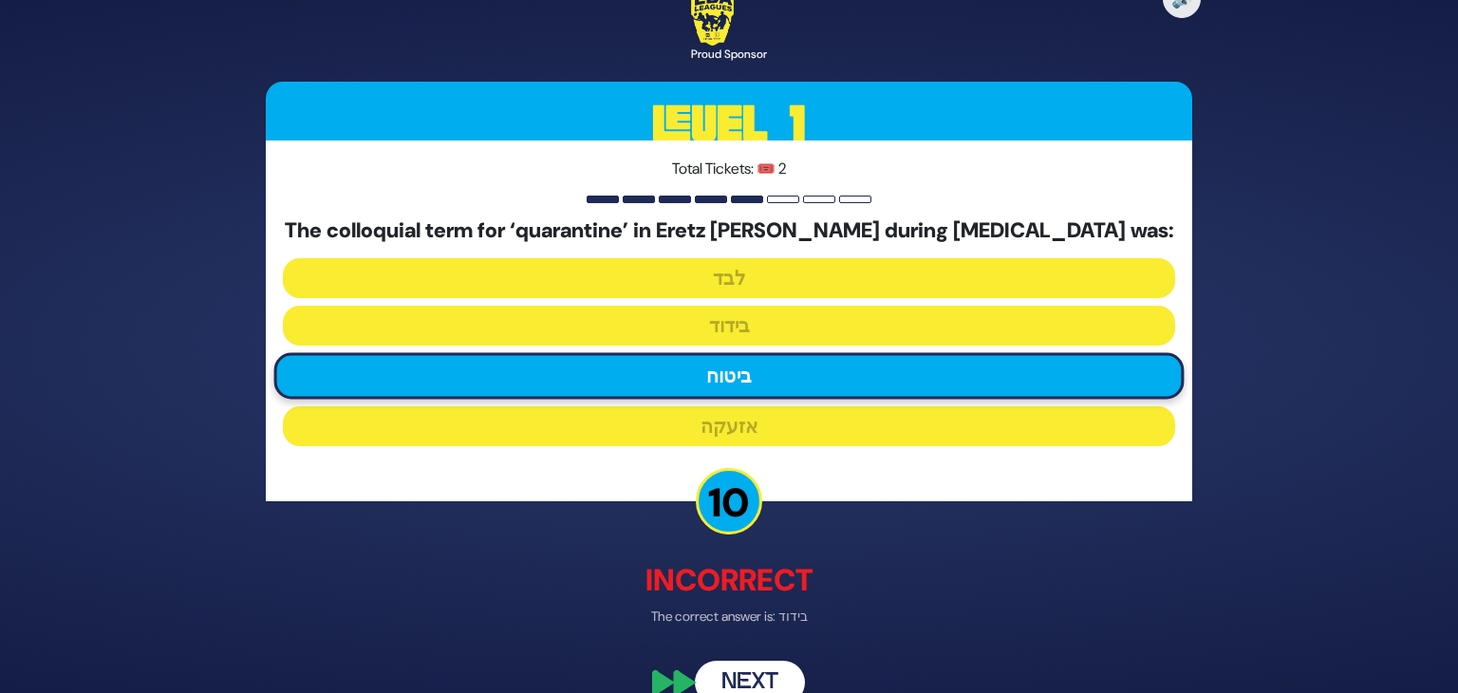
click at [738, 679] on button "Next" at bounding box center [750, 683] width 110 height 44
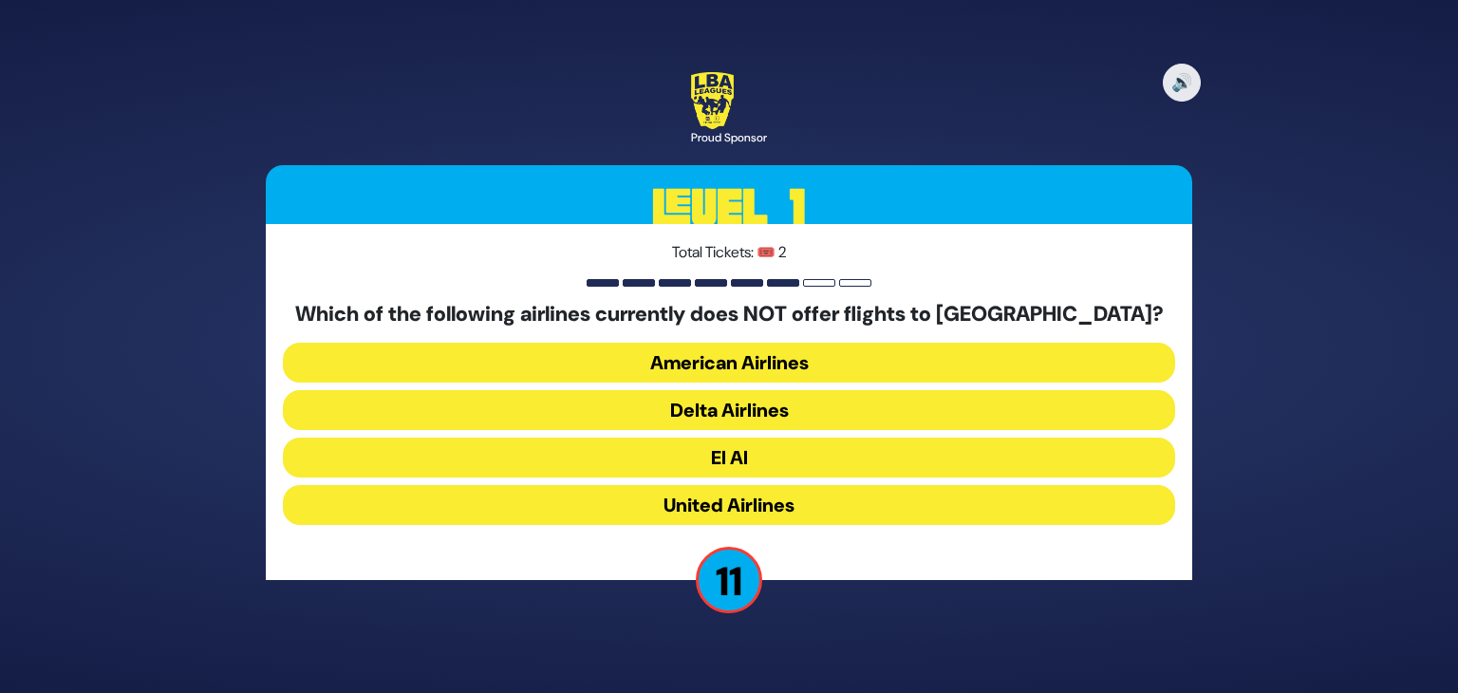
click at [815, 503] on button "United Airlines" at bounding box center [729, 505] width 892 height 40
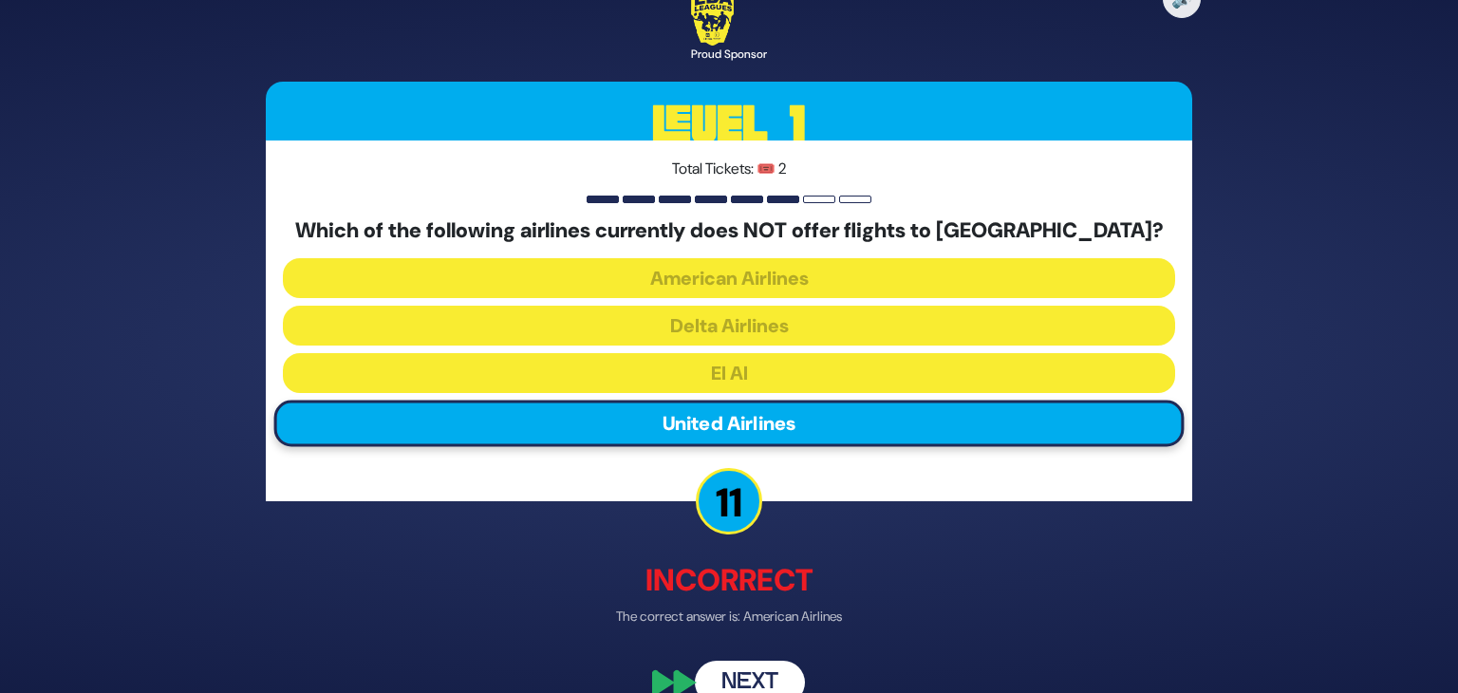
click at [749, 672] on button "Next" at bounding box center [750, 683] width 110 height 44
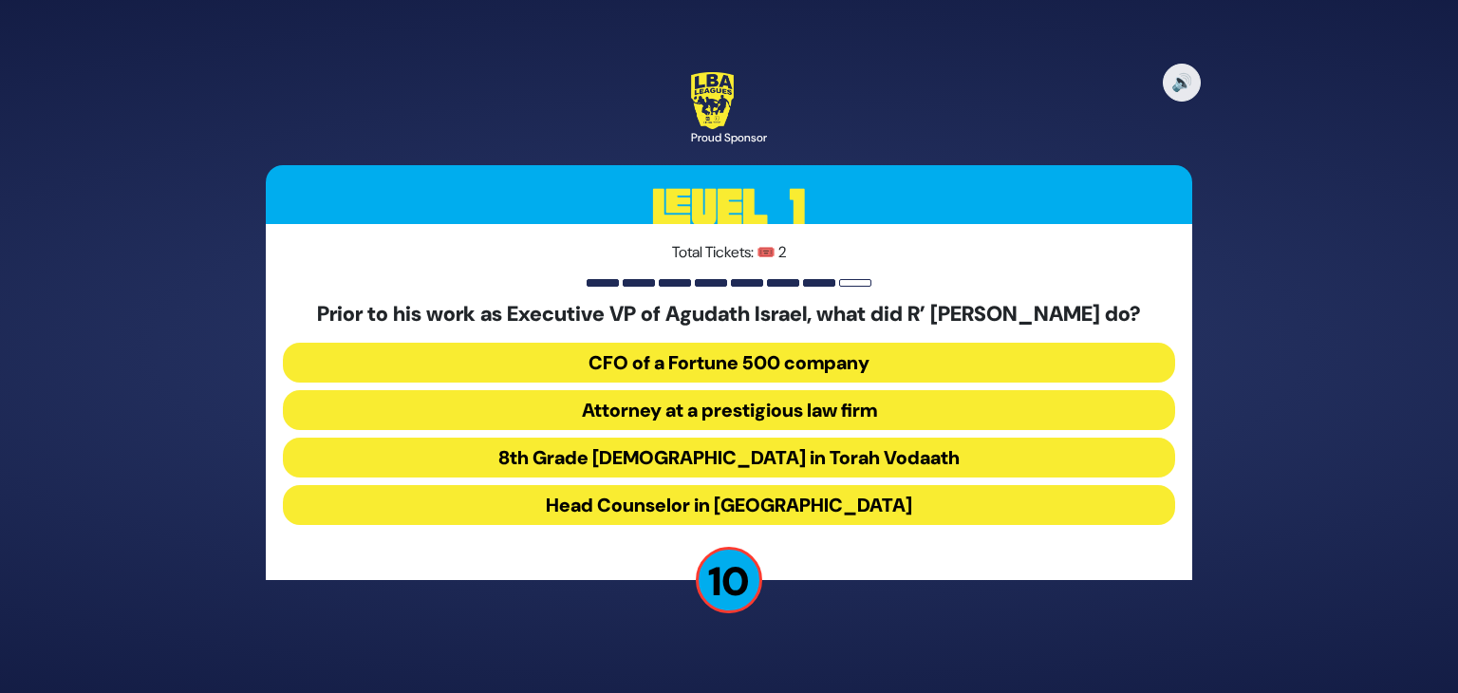
click at [864, 522] on button "Head Counselor in [GEOGRAPHIC_DATA]" at bounding box center [729, 505] width 892 height 40
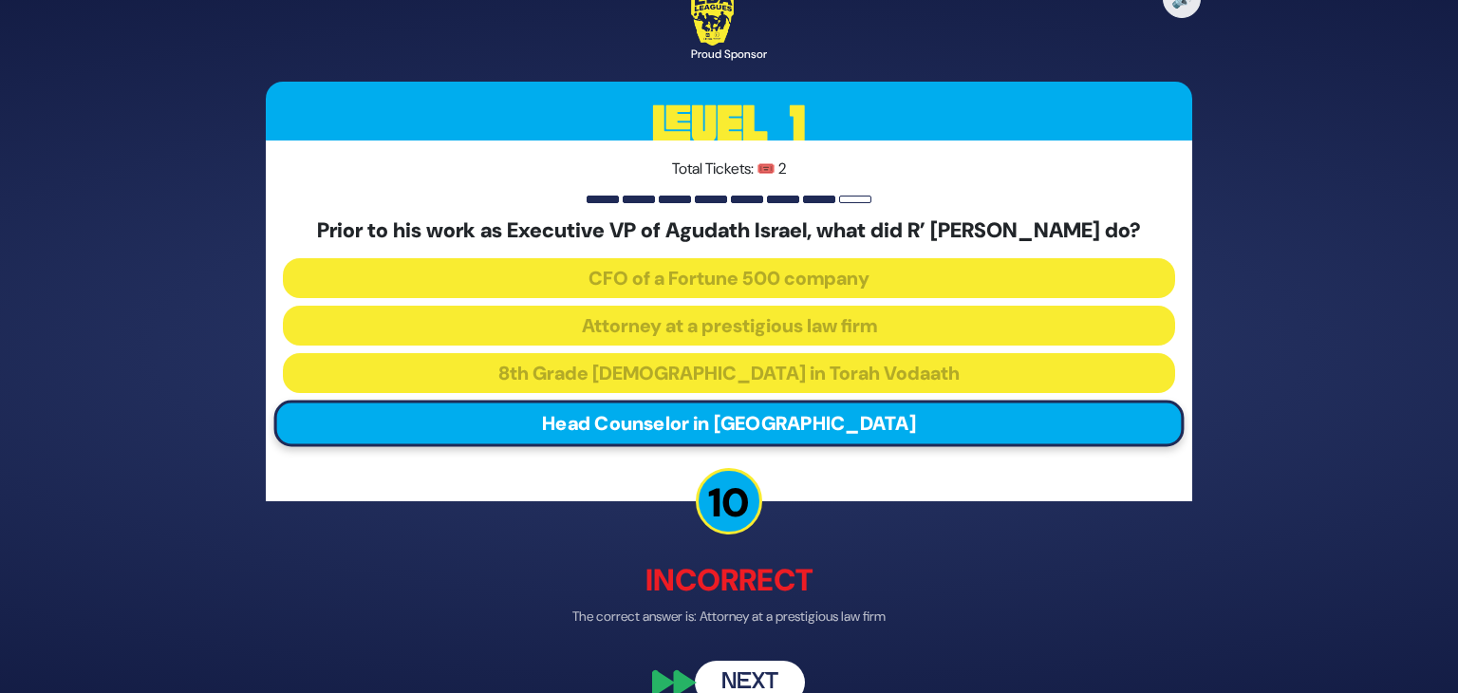
click at [765, 684] on button "Next" at bounding box center [750, 683] width 110 height 44
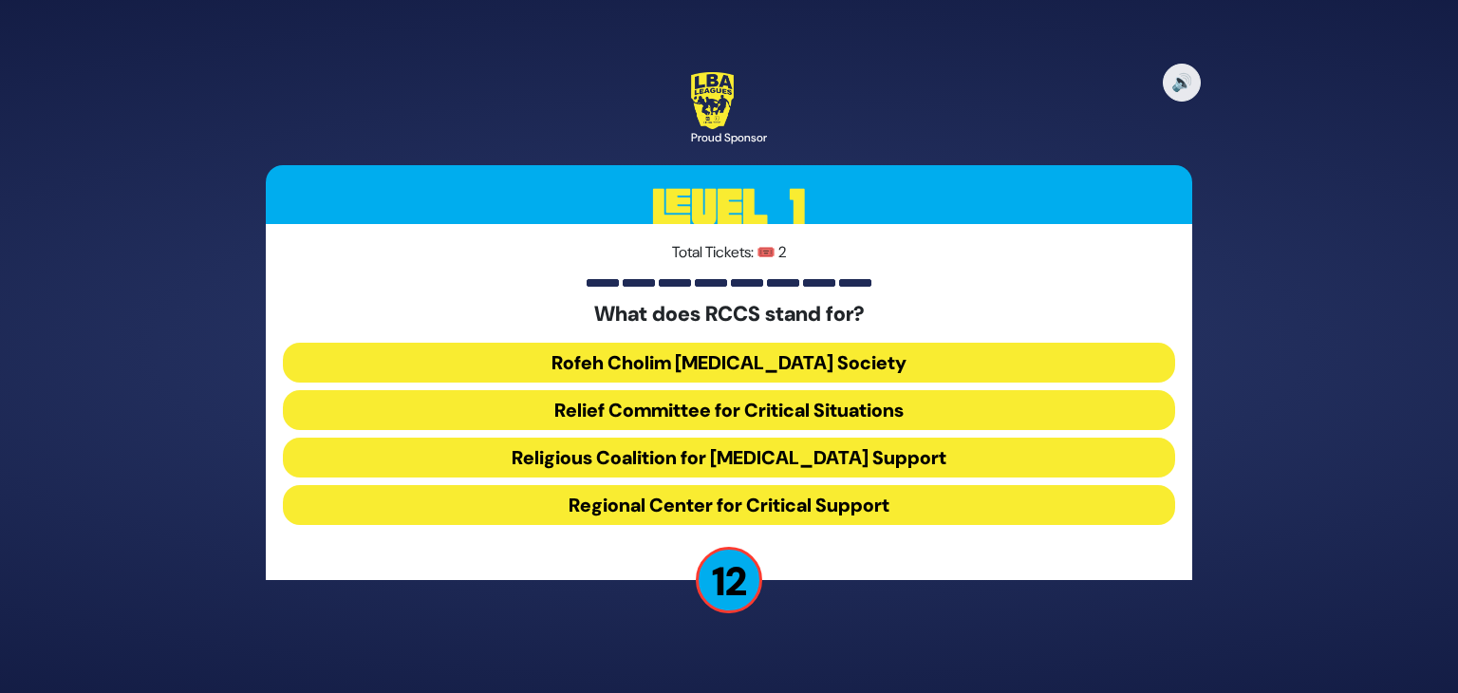
click at [846, 366] on button "Rofeh Cholim [MEDICAL_DATA] Society" at bounding box center [729, 363] width 892 height 40
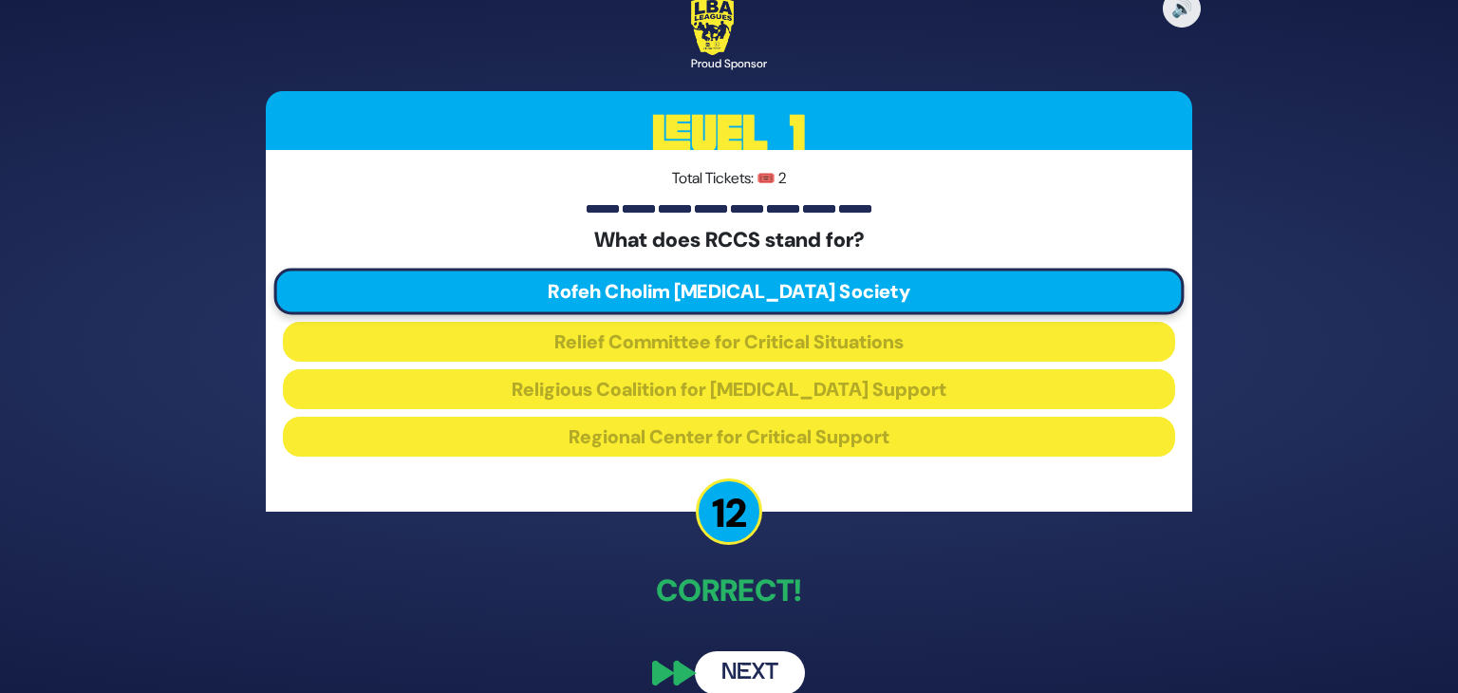
click at [764, 678] on button "Next" at bounding box center [750, 673] width 110 height 44
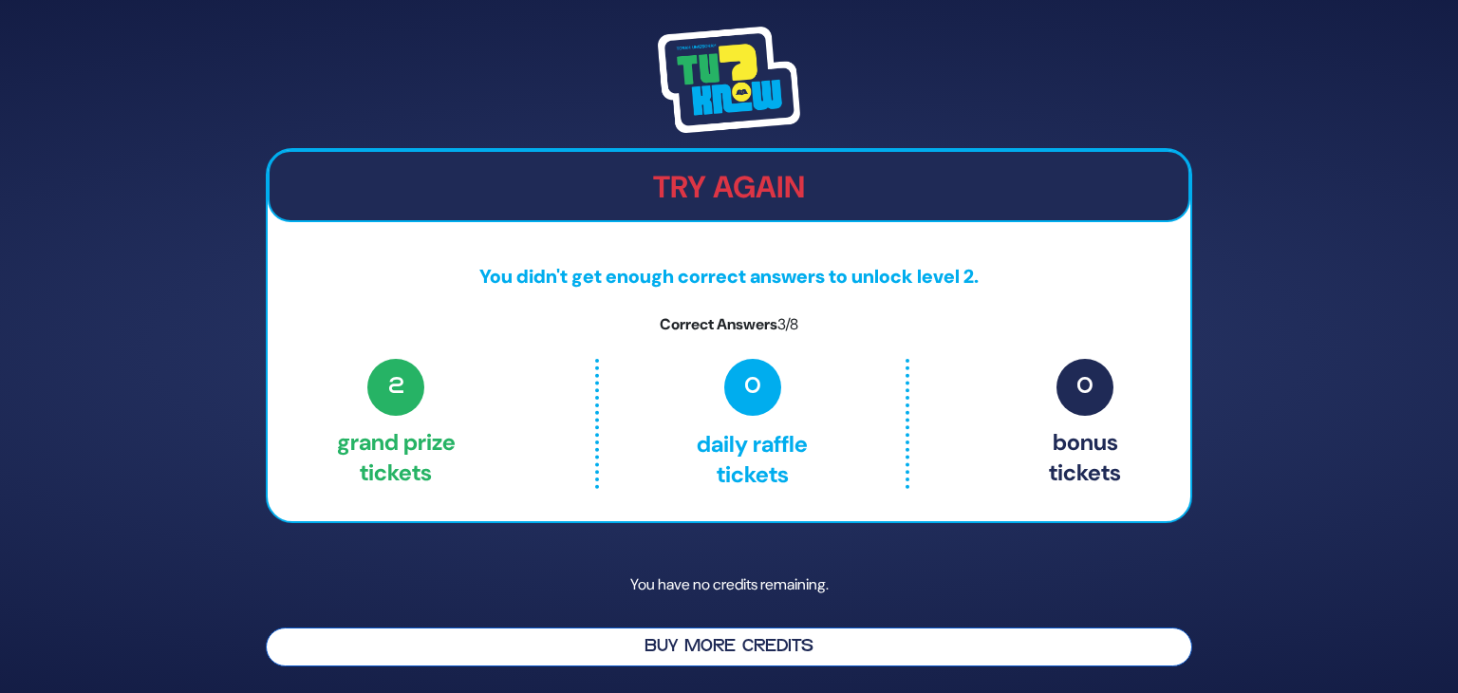
click at [791, 648] on button "Buy More Credits" at bounding box center [729, 647] width 927 height 39
